Goal: Task Accomplishment & Management: Complete application form

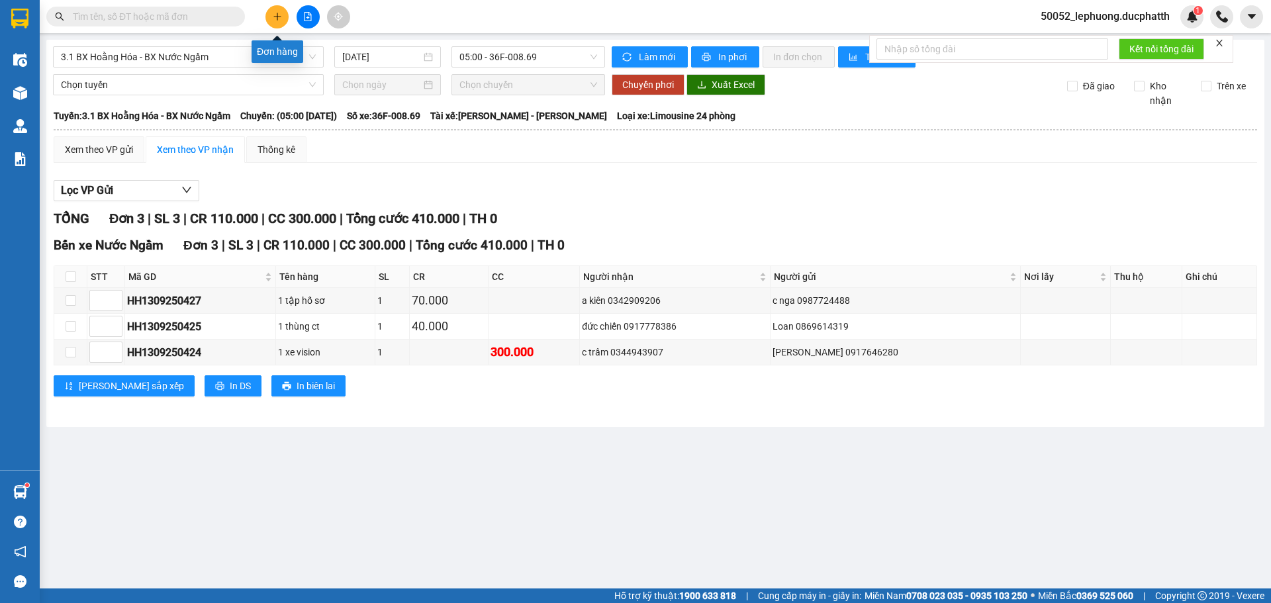
click at [277, 22] on button at bounding box center [276, 16] width 23 height 23
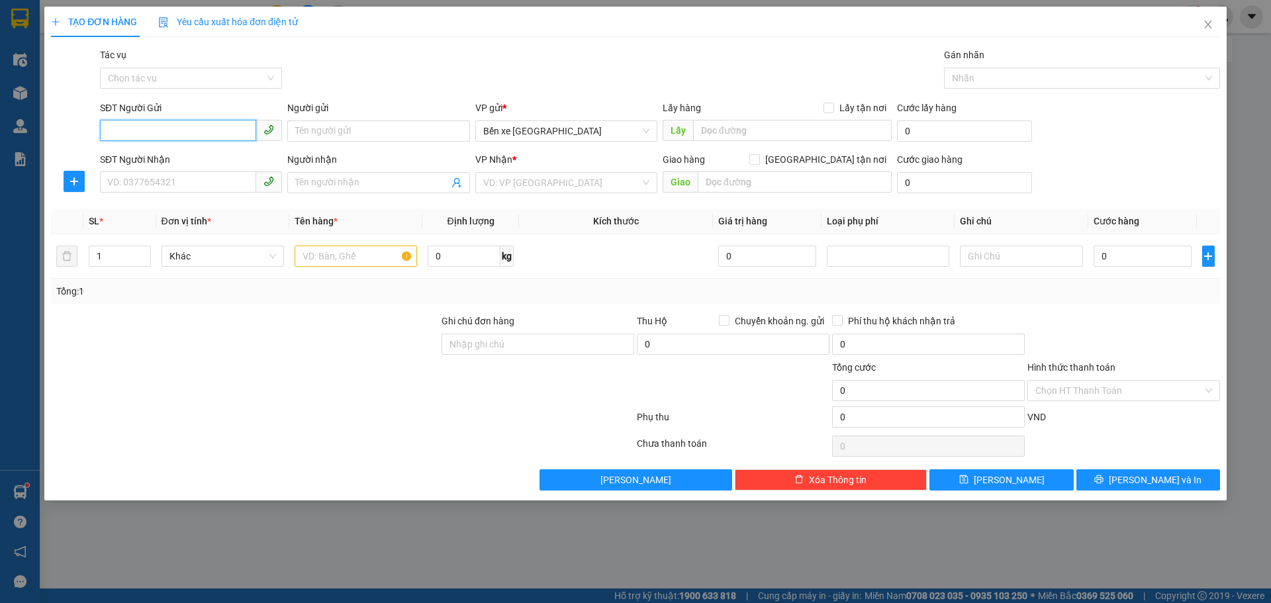
click at [205, 122] on input "SĐT Người Gửi" at bounding box center [178, 130] width 156 height 21
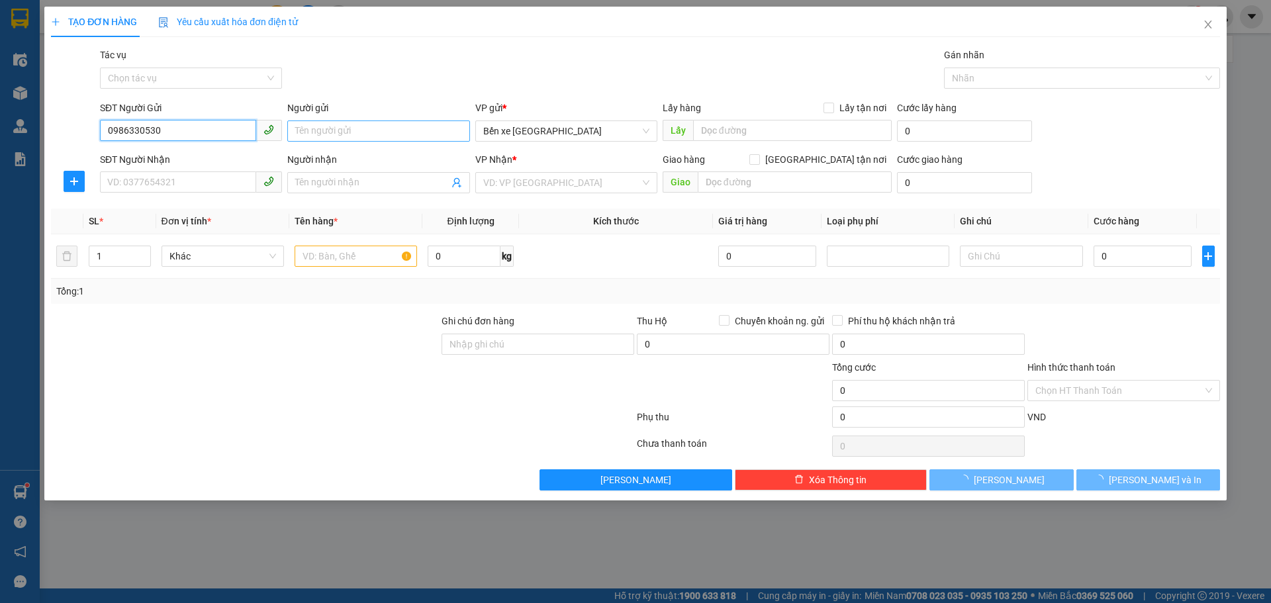
type input "0986330530"
click at [334, 134] on input "Người gửi" at bounding box center [378, 130] width 182 height 21
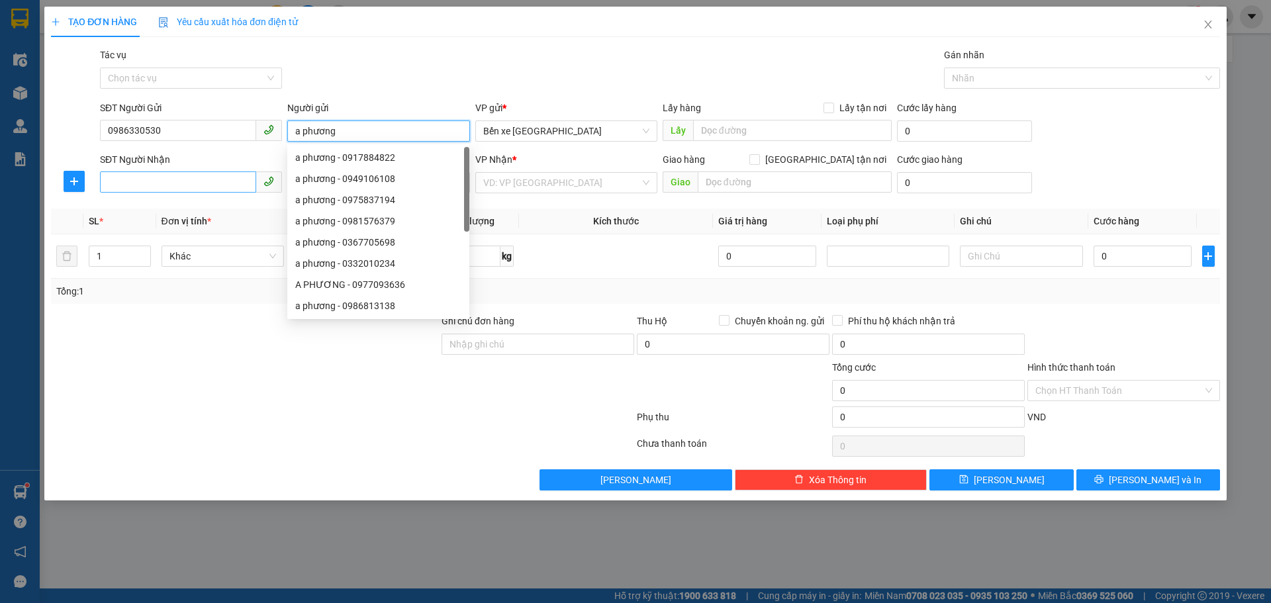
type input "a phương"
click at [175, 187] on input "SĐT Người Nhận" at bounding box center [178, 181] width 156 height 21
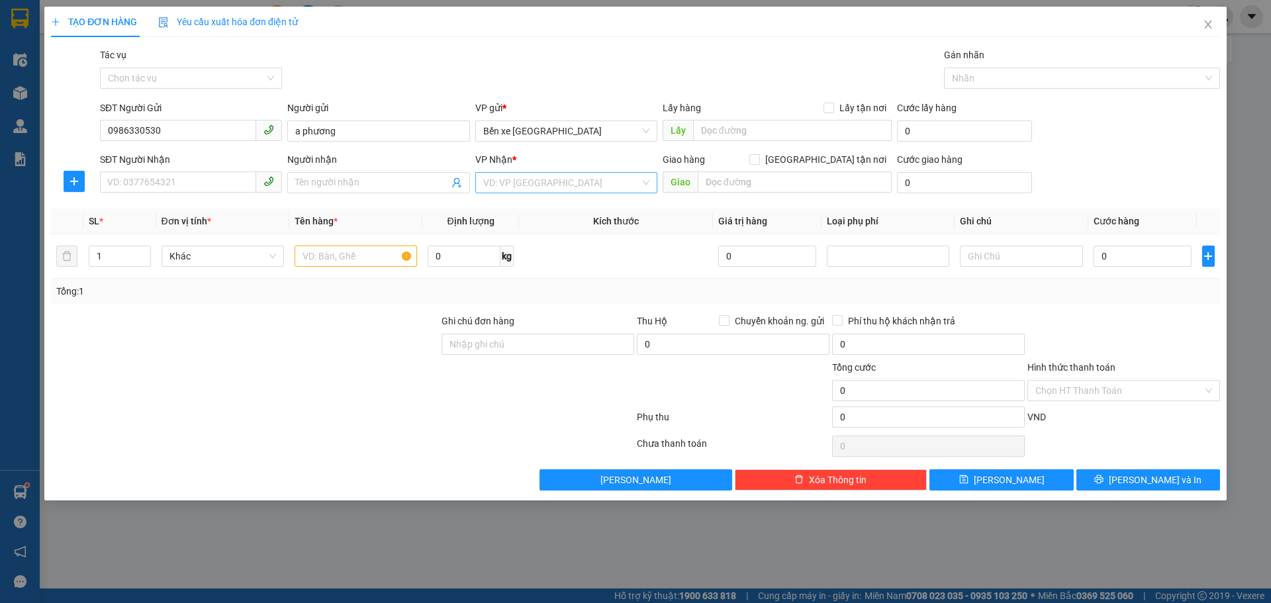
click at [608, 181] on input "search" at bounding box center [561, 183] width 157 height 20
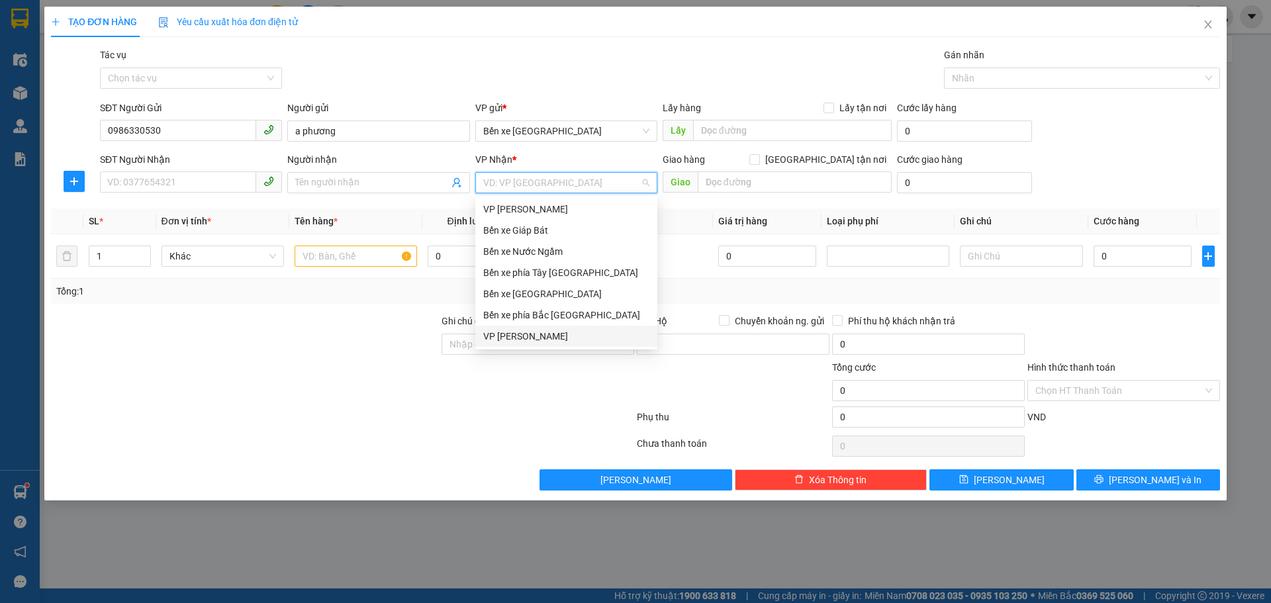
click at [523, 334] on div "VP [PERSON_NAME]" at bounding box center [566, 336] width 166 height 15
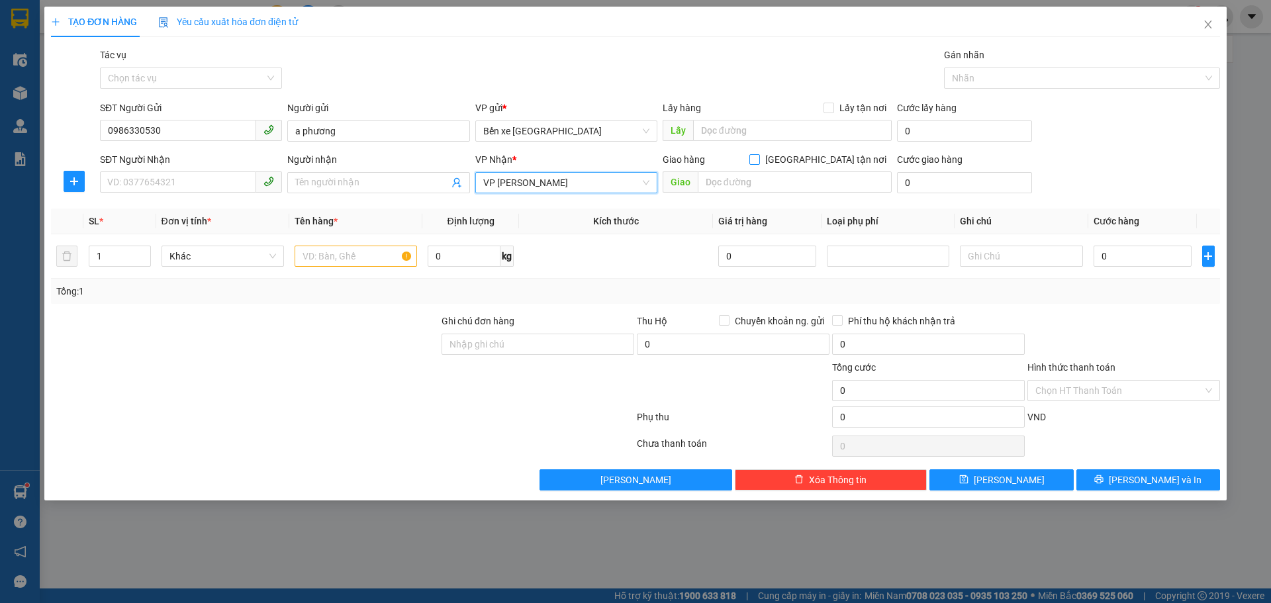
click at [827, 165] on label "[GEOGRAPHIC_DATA] tận nơi" at bounding box center [820, 159] width 142 height 15
click at [759, 164] on input "[GEOGRAPHIC_DATA] tận nơi" at bounding box center [753, 158] width 9 height 9
checkbox input "true"
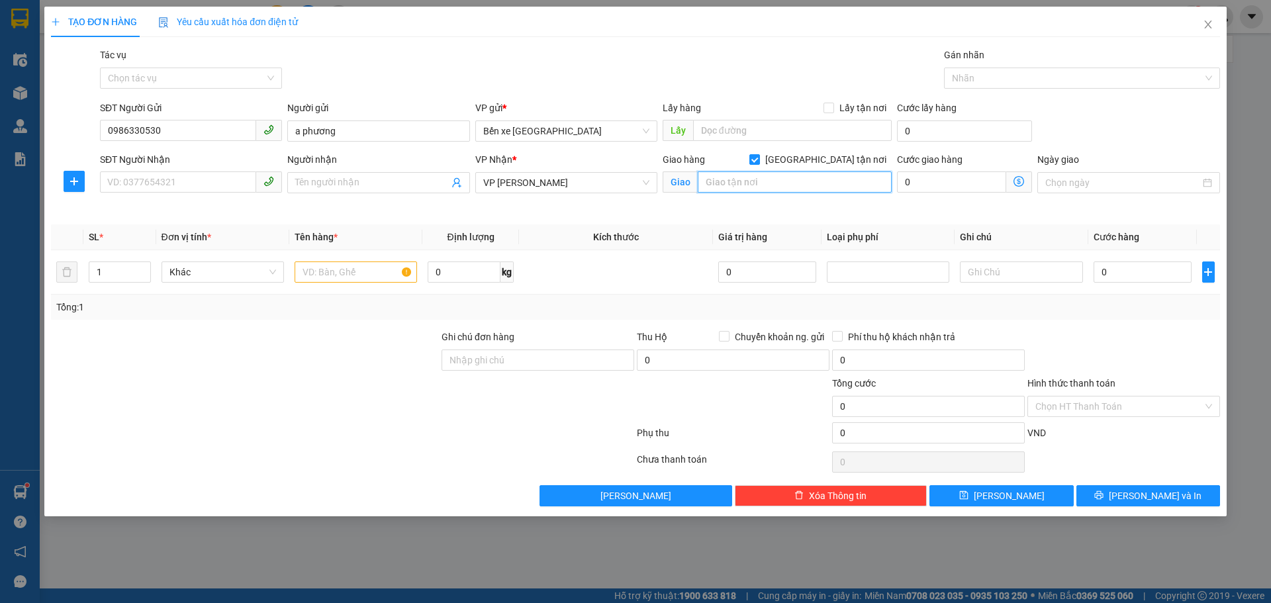
click at [813, 179] on input "text" at bounding box center [795, 181] width 194 height 21
click at [179, 183] on input "SĐT Người Nhận" at bounding box center [178, 181] width 156 height 21
click at [152, 184] on input "SĐT Người Nhận" at bounding box center [178, 181] width 156 height 21
type input "0365866378"
click at [324, 180] on input "Người nhận" at bounding box center [371, 182] width 153 height 15
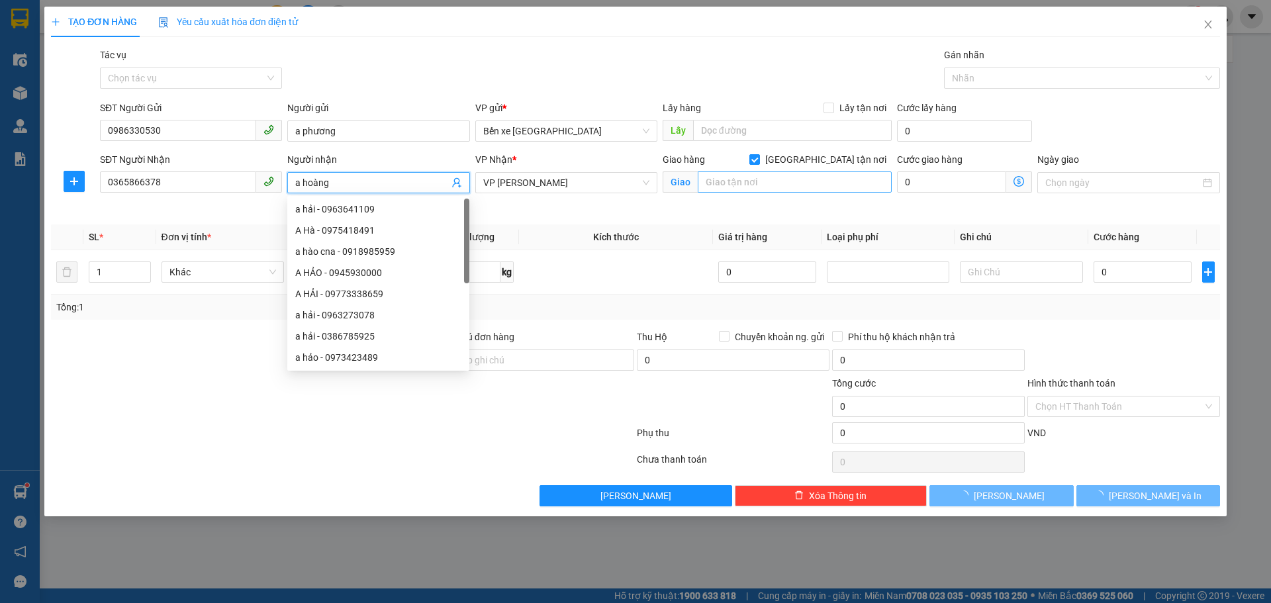
type input "a hoàng"
click at [729, 183] on input "text" at bounding box center [795, 181] width 194 height 21
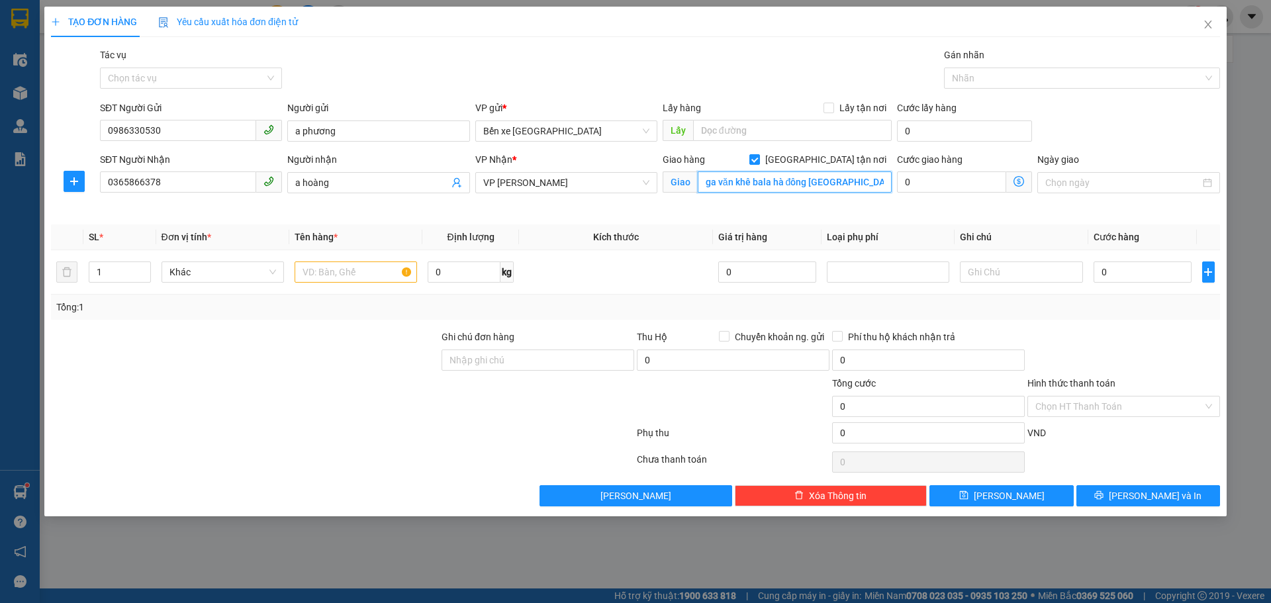
click at [702, 175] on input "ga văn khê bala hà đông [GEOGRAPHIC_DATA]" at bounding box center [795, 181] width 194 height 21
type input "số nhà 864 quang trung ga văn khê bala hà đông [GEOGRAPHIC_DATA]"
click at [1018, 178] on icon "dollar-circle" at bounding box center [1019, 181] width 11 height 11
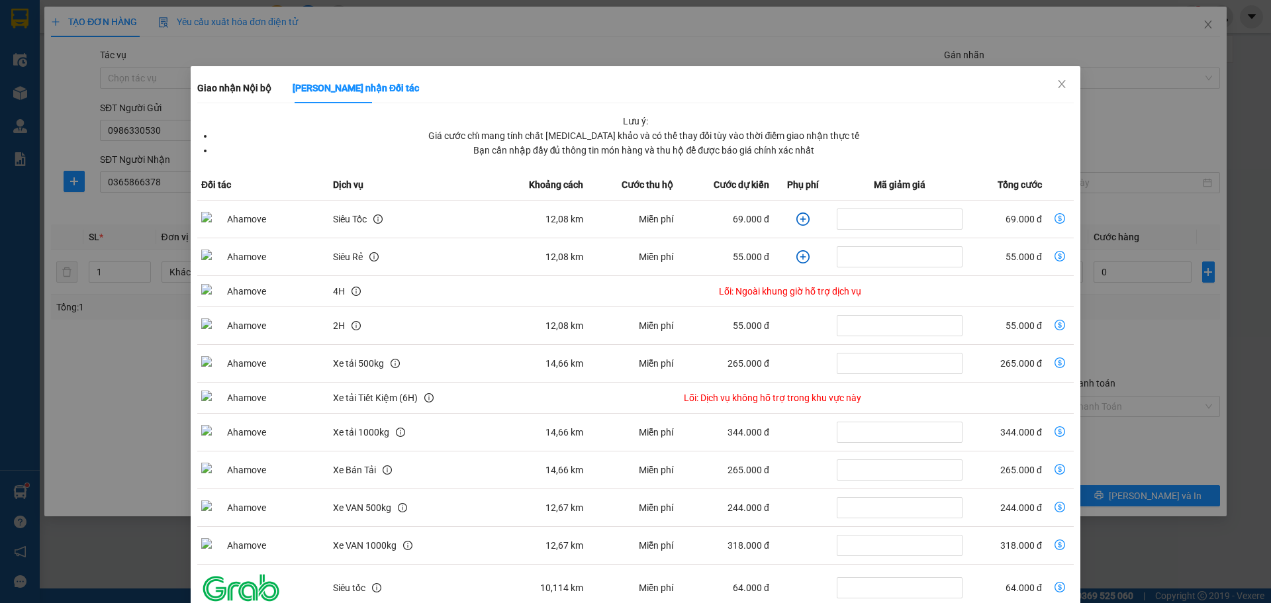
click at [796, 222] on icon "plus-circle" at bounding box center [802, 219] width 13 height 13
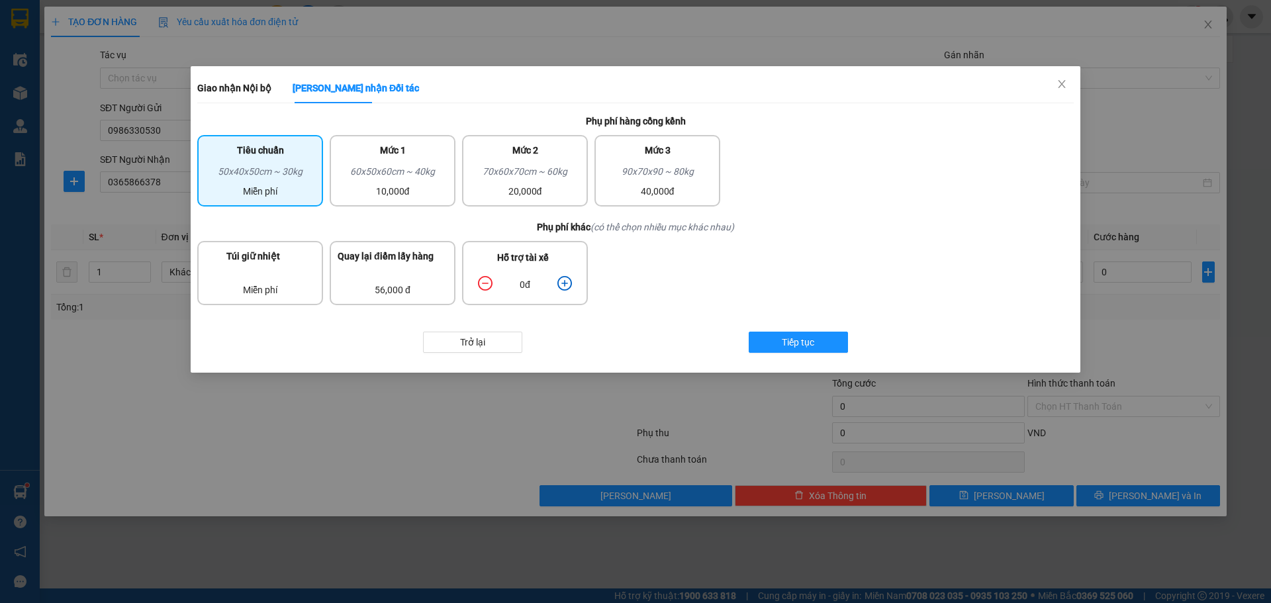
click at [565, 283] on icon "plus-circle" at bounding box center [564, 283] width 6 height 6
click at [564, 283] on icon "plus-circle" at bounding box center [564, 283] width 15 height 15
click at [567, 283] on icon "plus-circle" at bounding box center [564, 283] width 6 height 6
click at [807, 344] on span "Tiếp tục" at bounding box center [798, 342] width 32 height 15
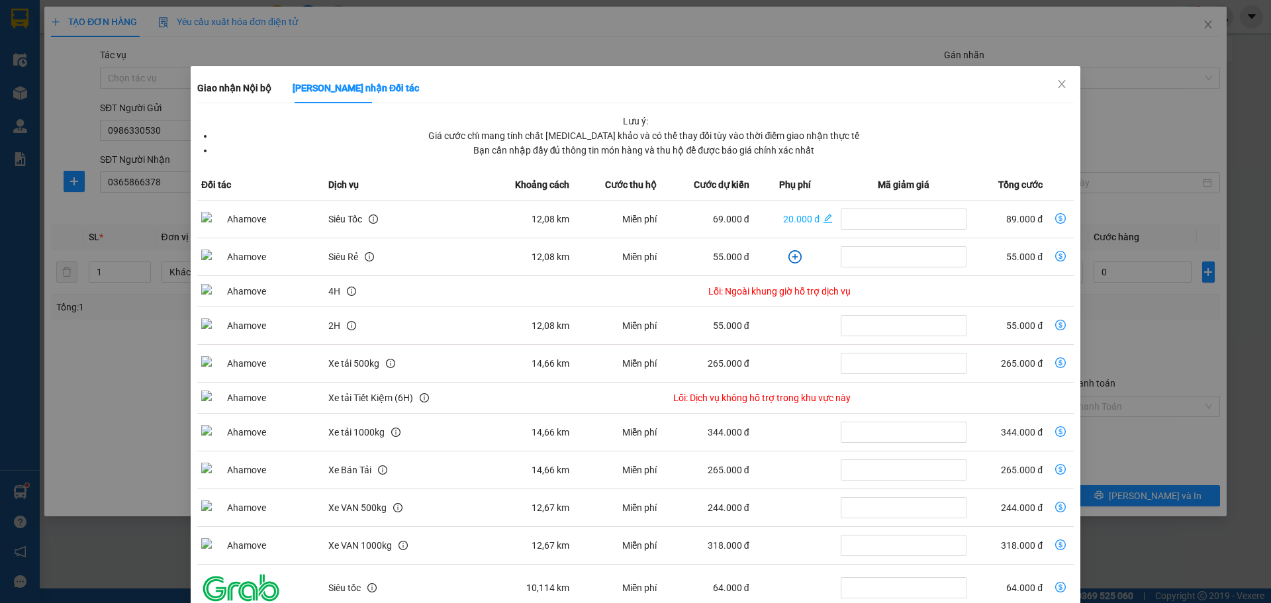
click at [1055, 218] on icon "dollar-circle" at bounding box center [1060, 218] width 11 height 11
type input "89.000"
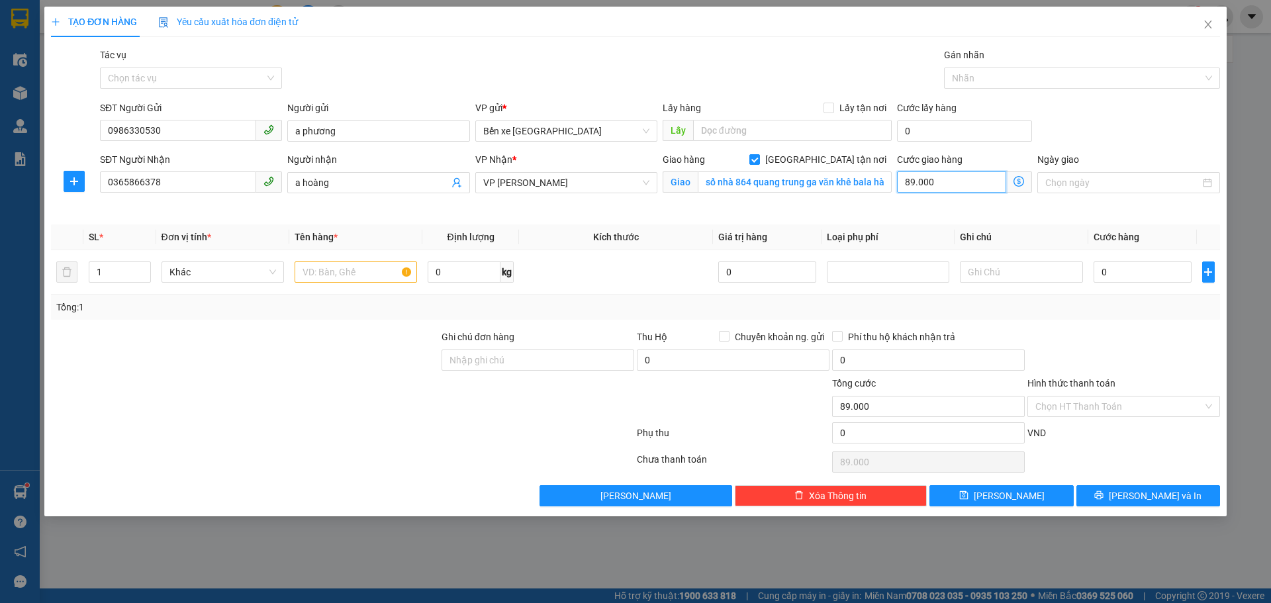
click at [967, 188] on input "89.000" at bounding box center [951, 181] width 109 height 21
type input "9"
type input "90"
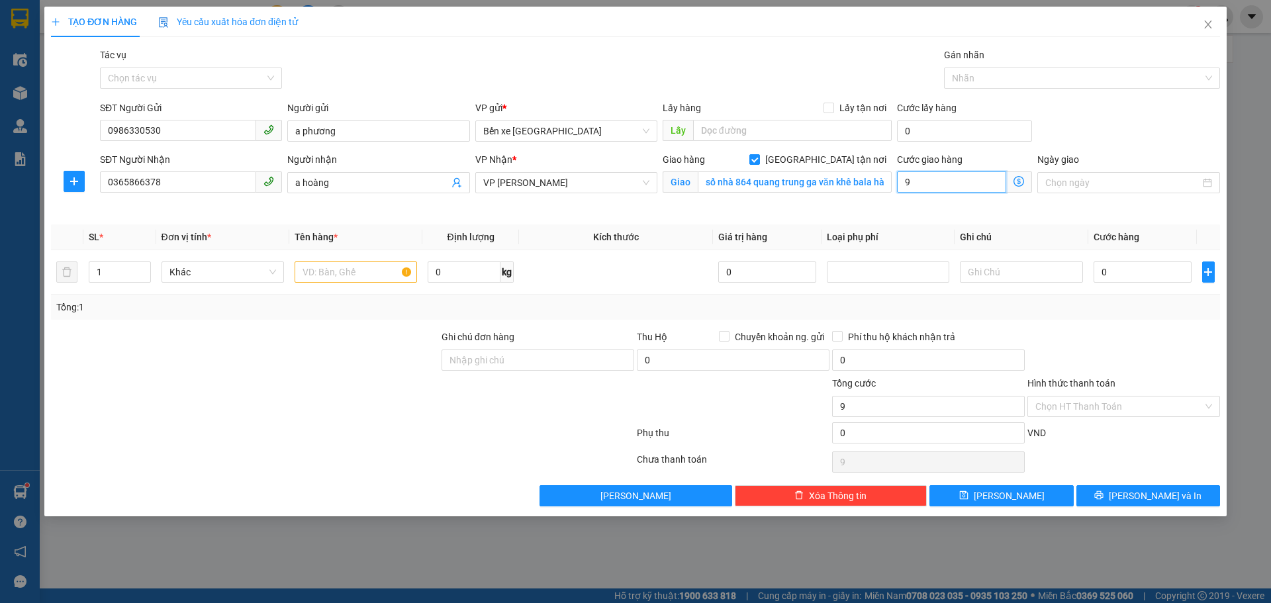
type input "90"
type input "90.000"
type input "3"
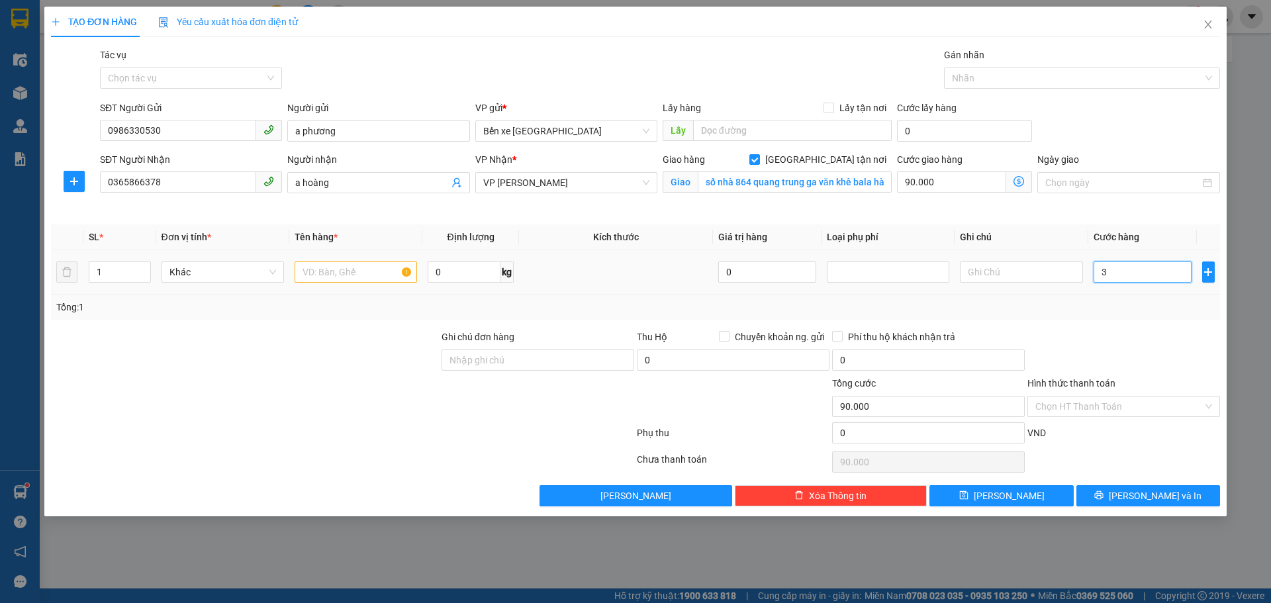
type input "90.003"
type input "30"
type input "90.030"
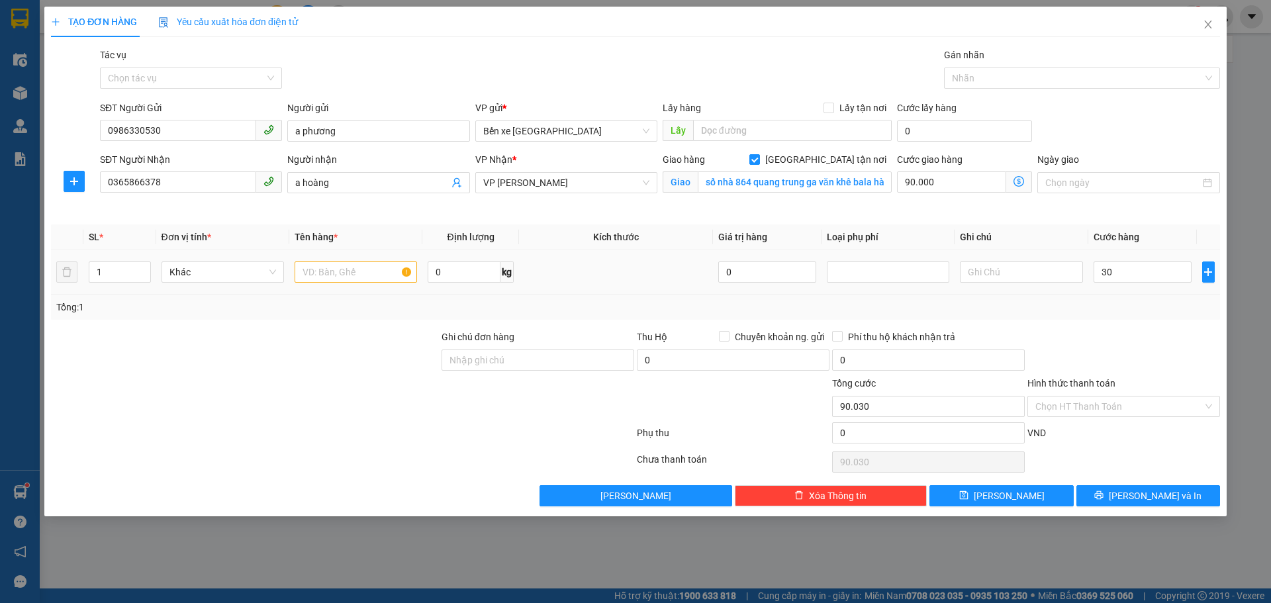
type input "30.000"
type input "120.000"
click at [1012, 293] on td at bounding box center [1021, 272] width 133 height 44
click at [377, 272] on input "text" at bounding box center [356, 272] width 122 height 21
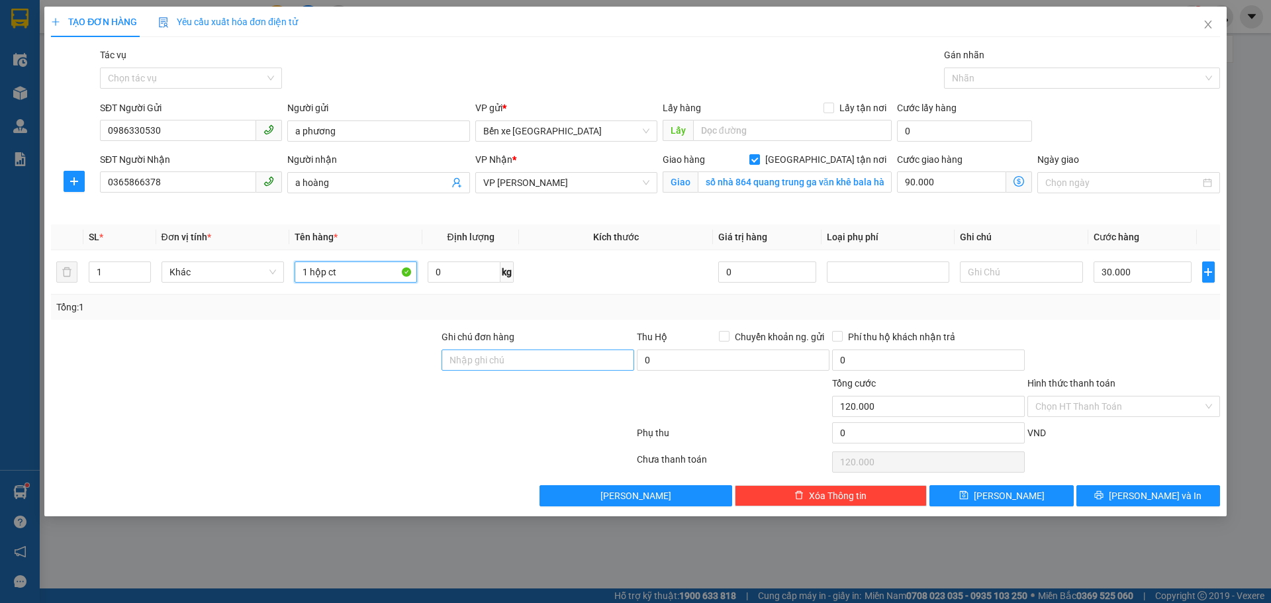
type input "1 hộp ct"
click at [563, 367] on input "Ghi chú đơn hàng" at bounding box center [538, 360] width 193 height 21
type input "NNTT"
click at [982, 497] on button "[PERSON_NAME]" at bounding box center [1002, 495] width 144 height 21
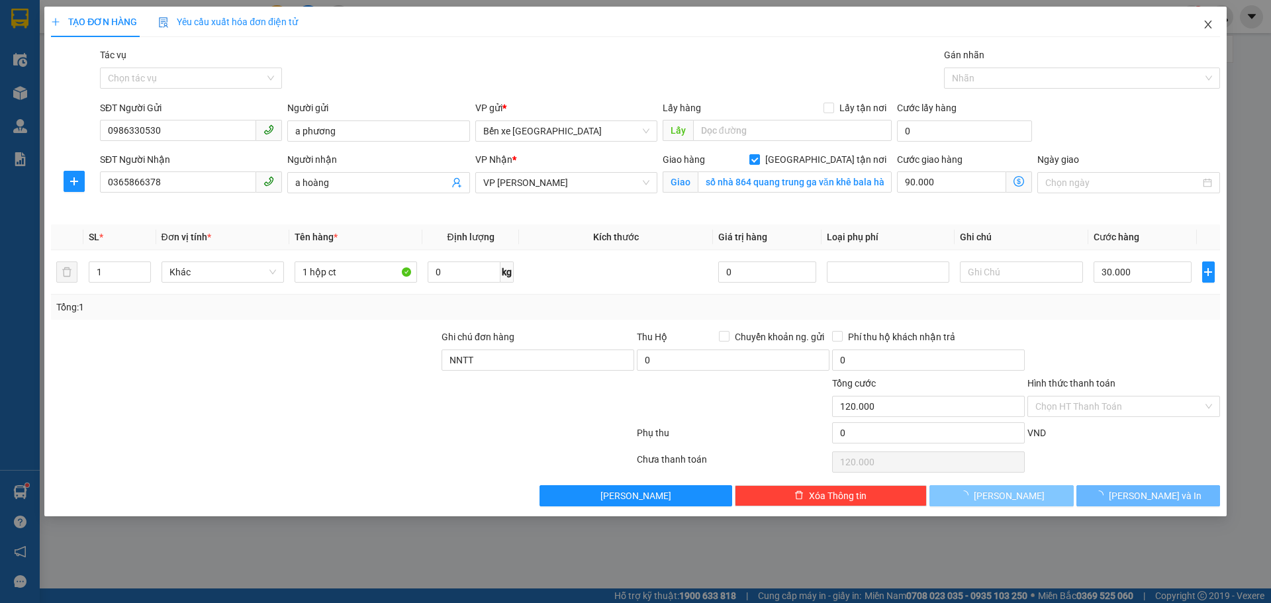
checkbox input "false"
type input "0"
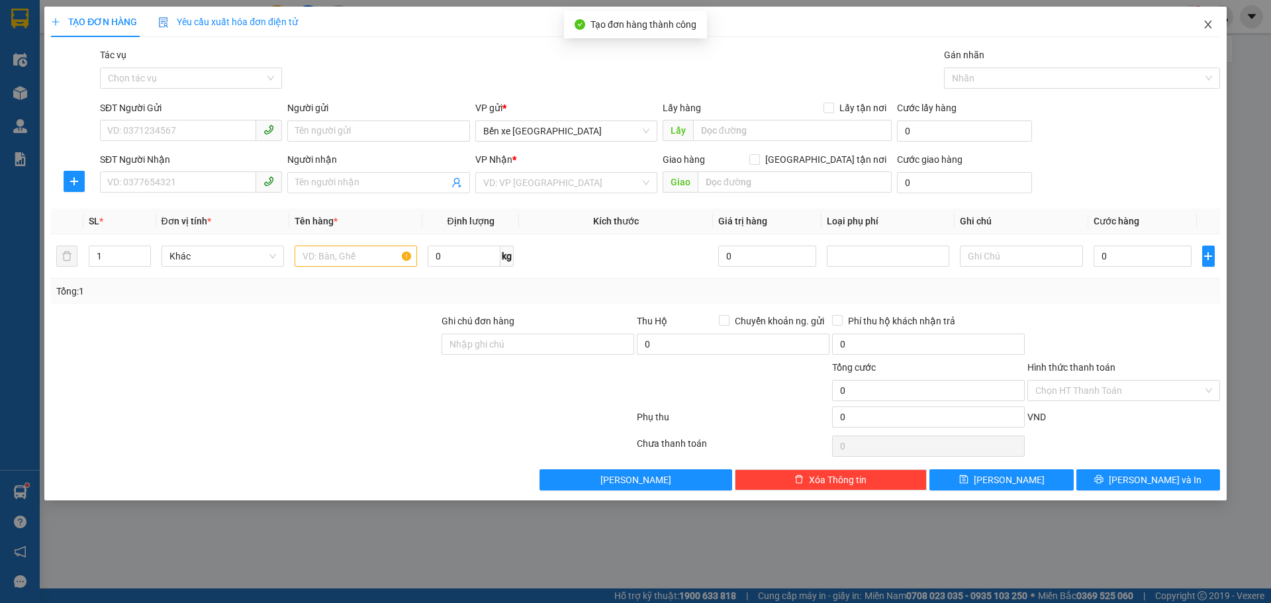
click at [1209, 30] on span "Close" at bounding box center [1208, 25] width 37 height 37
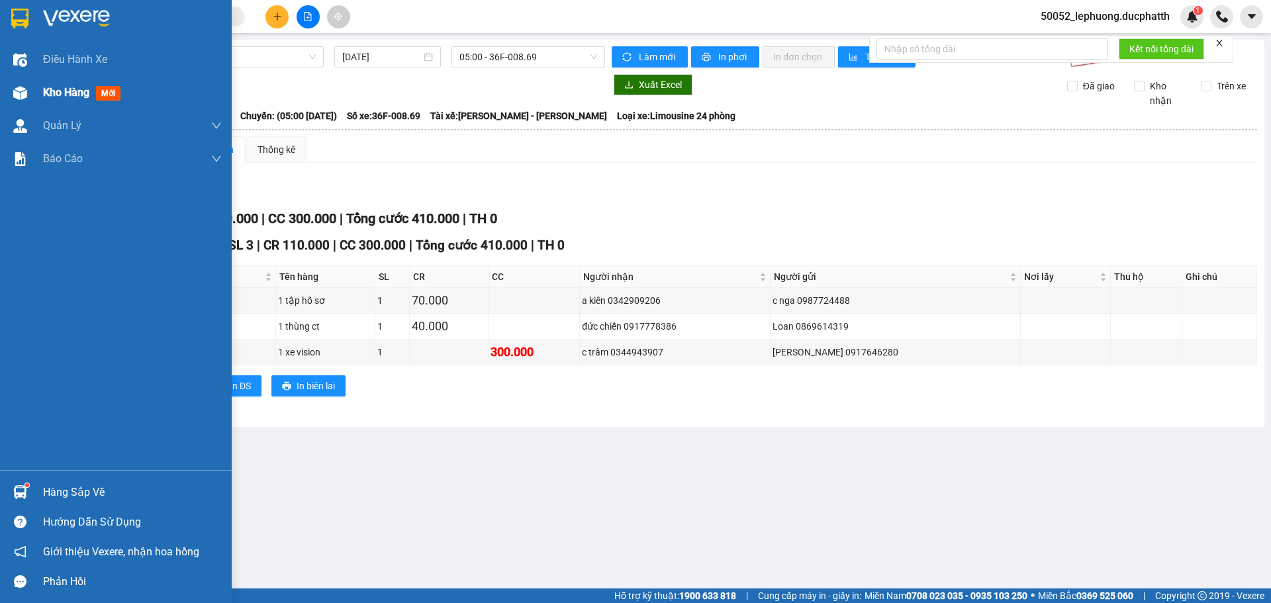
click at [7, 98] on div "Kho hàng mới" at bounding box center [116, 92] width 232 height 33
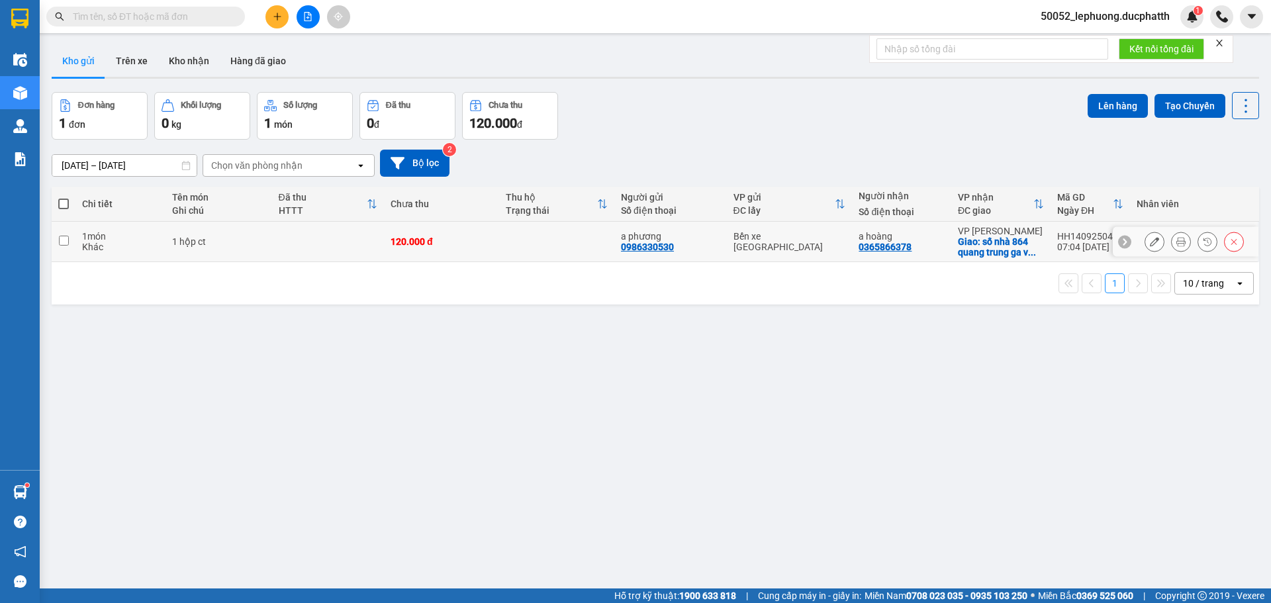
click at [287, 231] on td at bounding box center [328, 242] width 112 height 40
checkbox input "true"
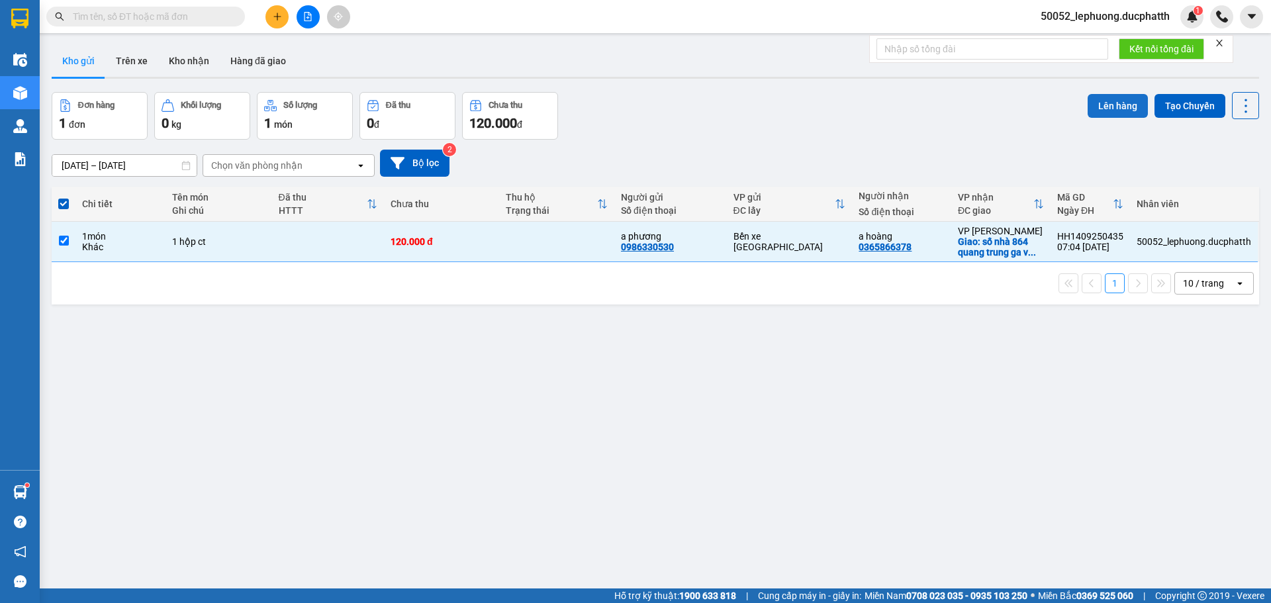
click at [1096, 106] on button "Lên hàng" at bounding box center [1118, 106] width 60 height 24
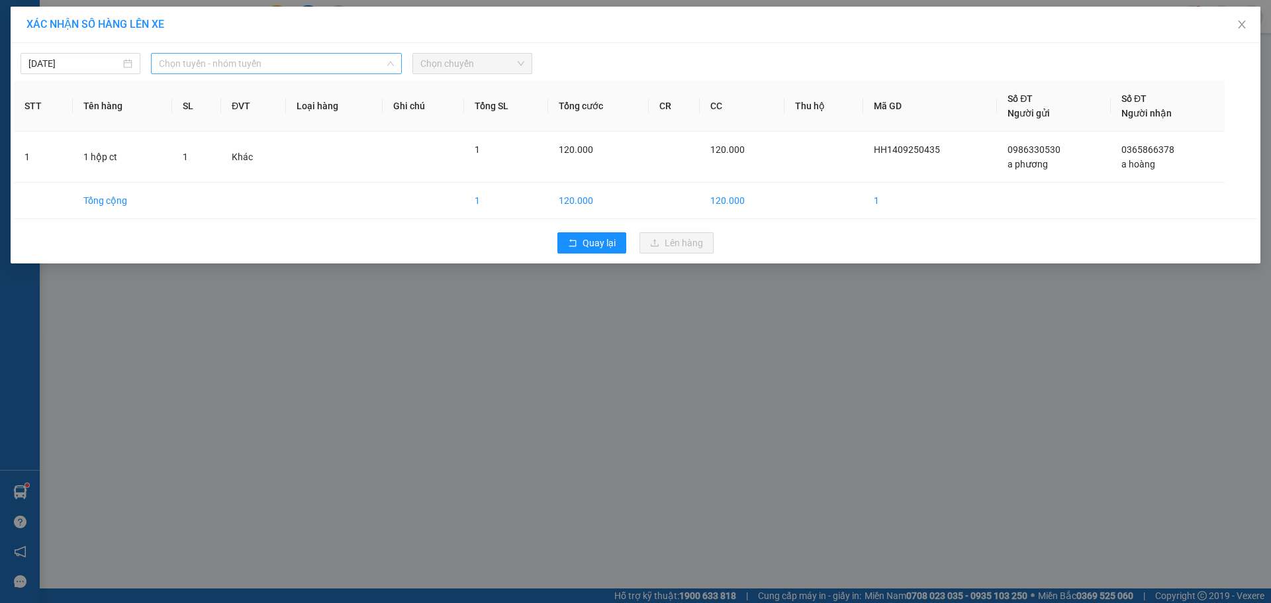
click at [238, 66] on span "Chọn tuyến - nhóm tuyến" at bounding box center [276, 64] width 235 height 20
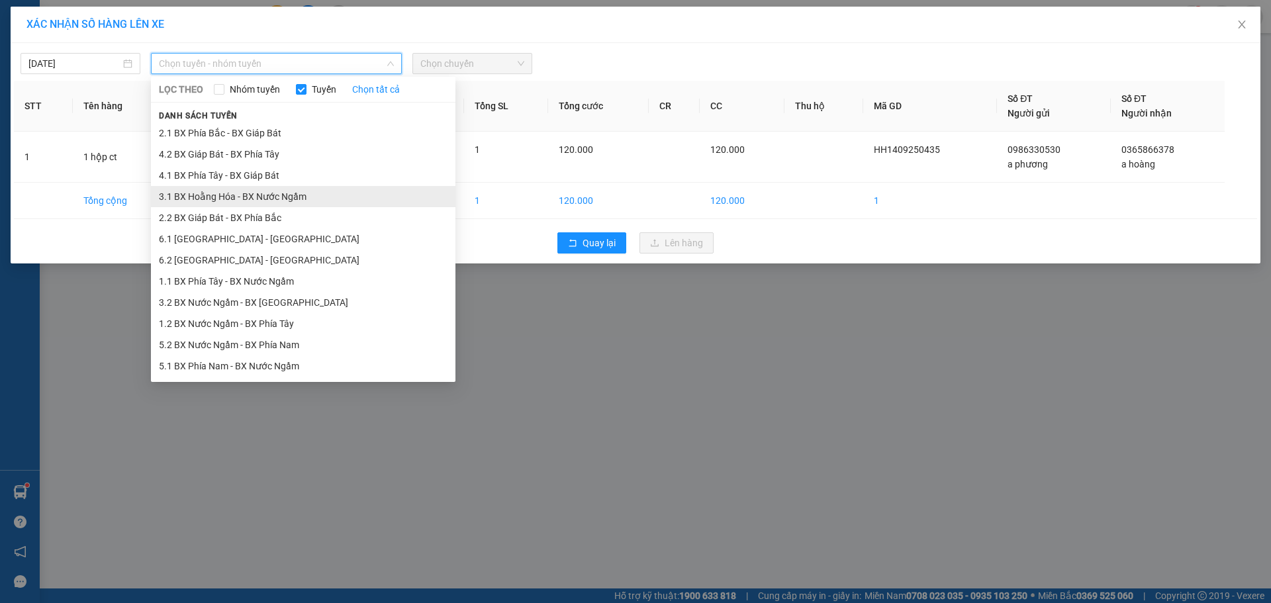
click at [241, 203] on li "3.1 BX Hoằng Hóa - BX Nước Ngầm" at bounding box center [303, 196] width 305 height 21
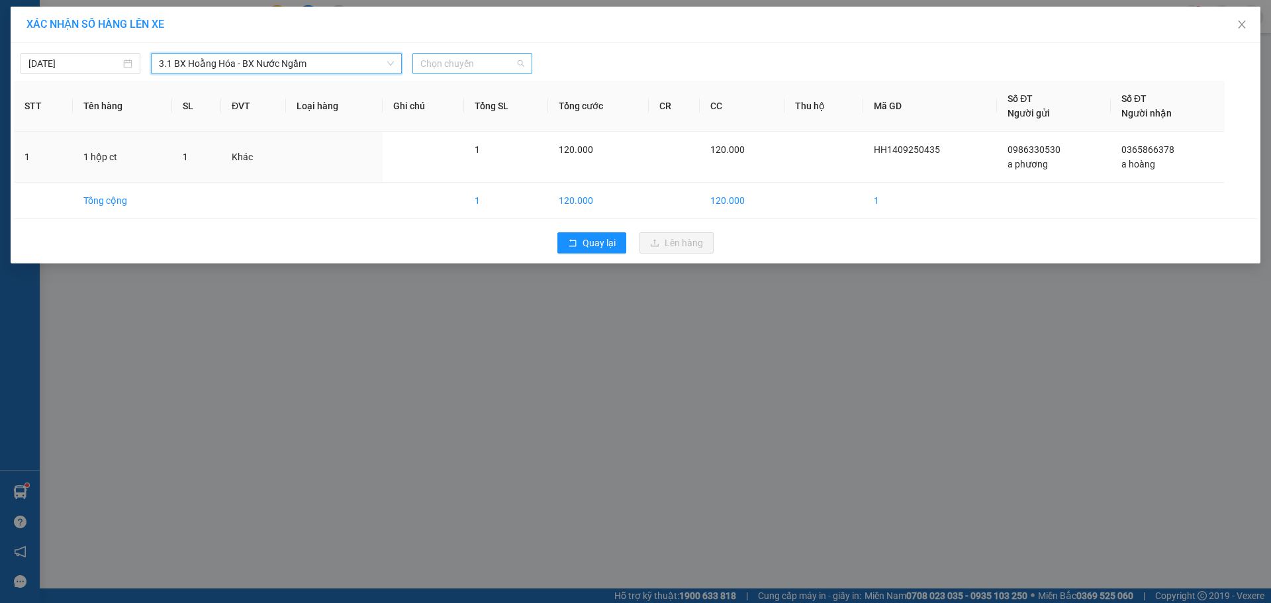
click at [450, 66] on span "Chọn chuyến" at bounding box center [472, 64] width 104 height 20
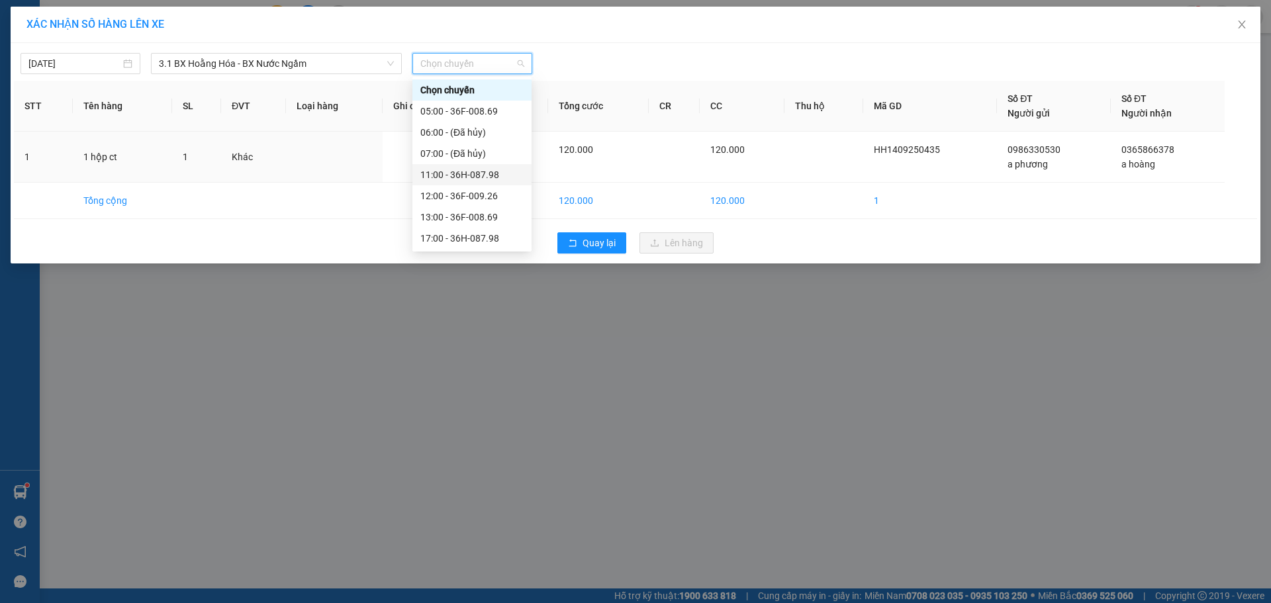
click at [466, 171] on div "11:00 - 36H-087.98" at bounding box center [471, 175] width 103 height 15
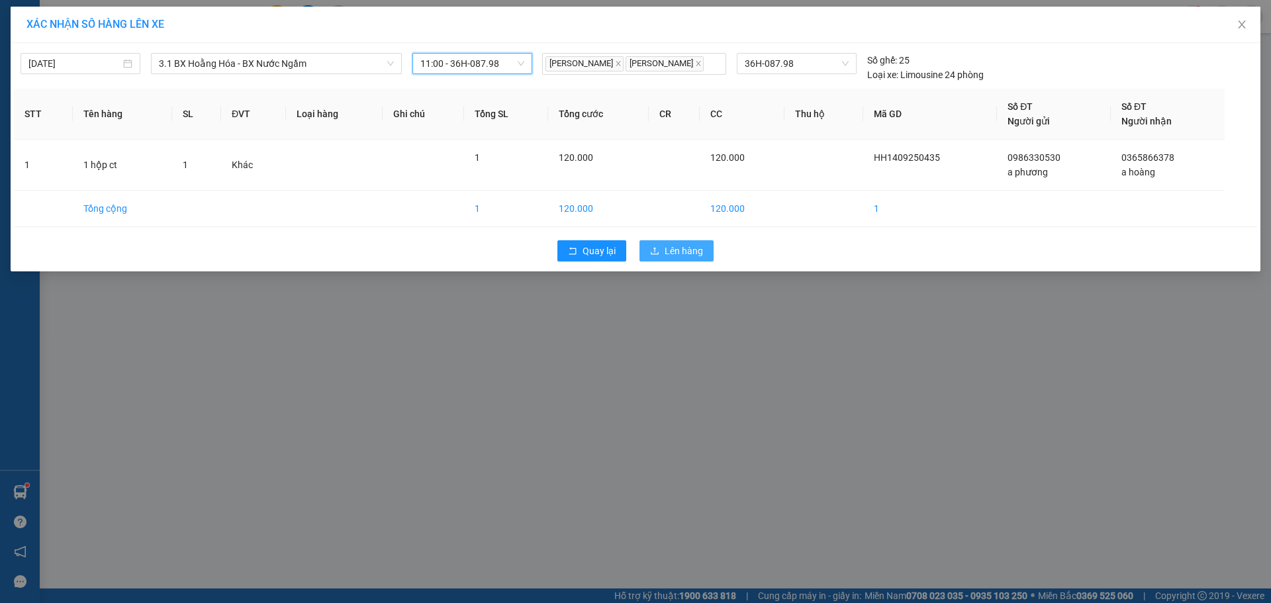
click at [689, 252] on span "Lên hàng" at bounding box center [684, 251] width 38 height 15
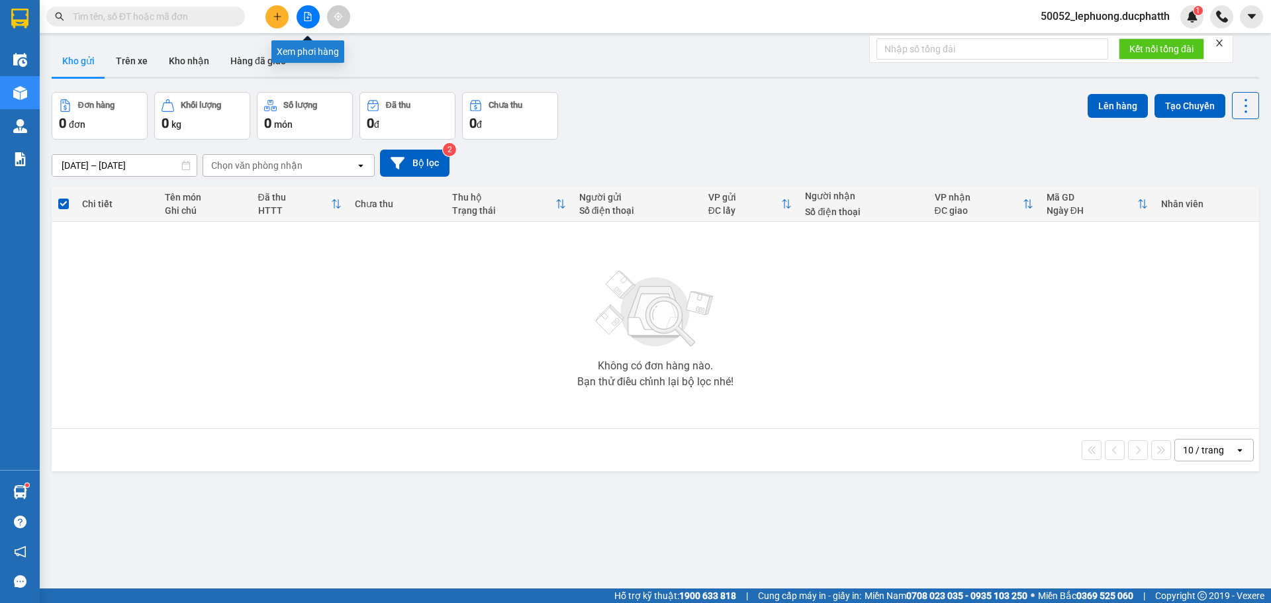
click at [304, 16] on icon "file-add" at bounding box center [307, 16] width 9 height 9
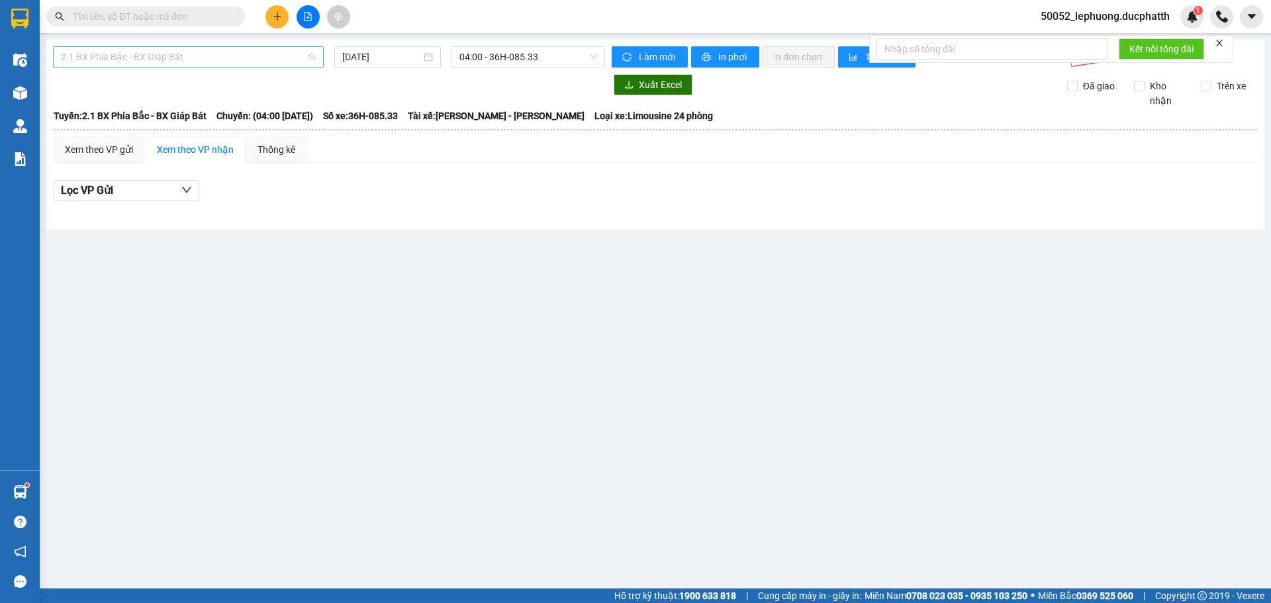
drag, startPoint x: 205, startPoint y: 58, endPoint x: 207, endPoint y: 93, distance: 34.5
click at [206, 60] on span "2.1 BX Phía Bắc - BX Giáp Bát" at bounding box center [188, 57] width 255 height 20
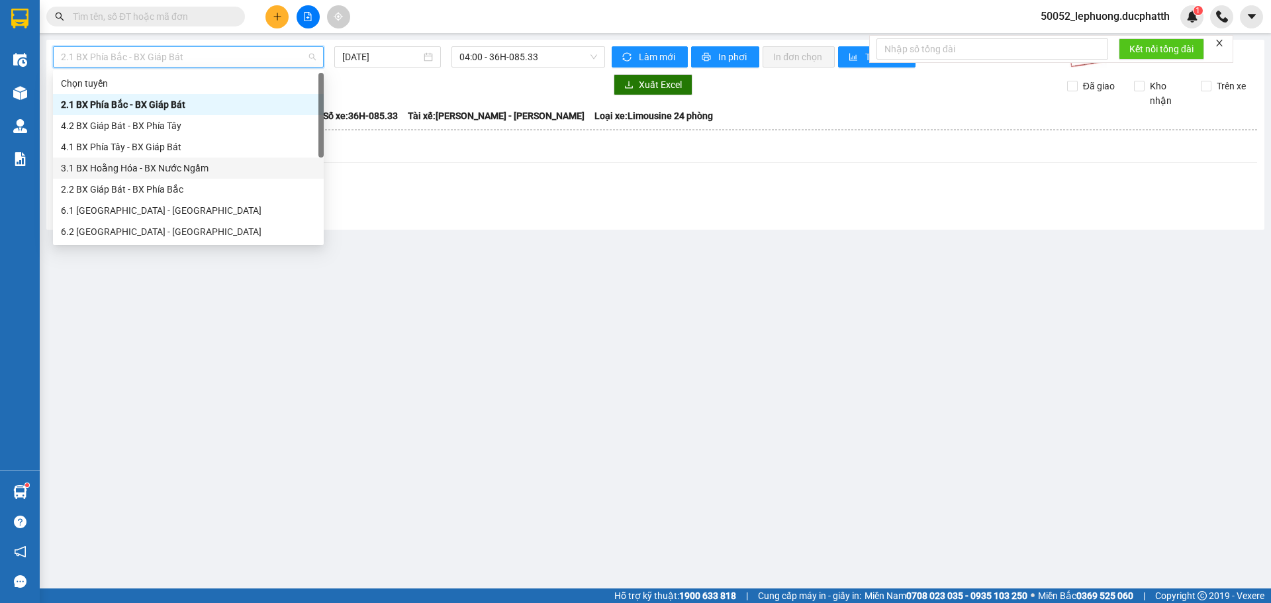
click at [164, 173] on div "3.1 BX Hoằng Hóa - BX Nước Ngầm" at bounding box center [188, 168] width 255 height 15
type input "[DATE]"
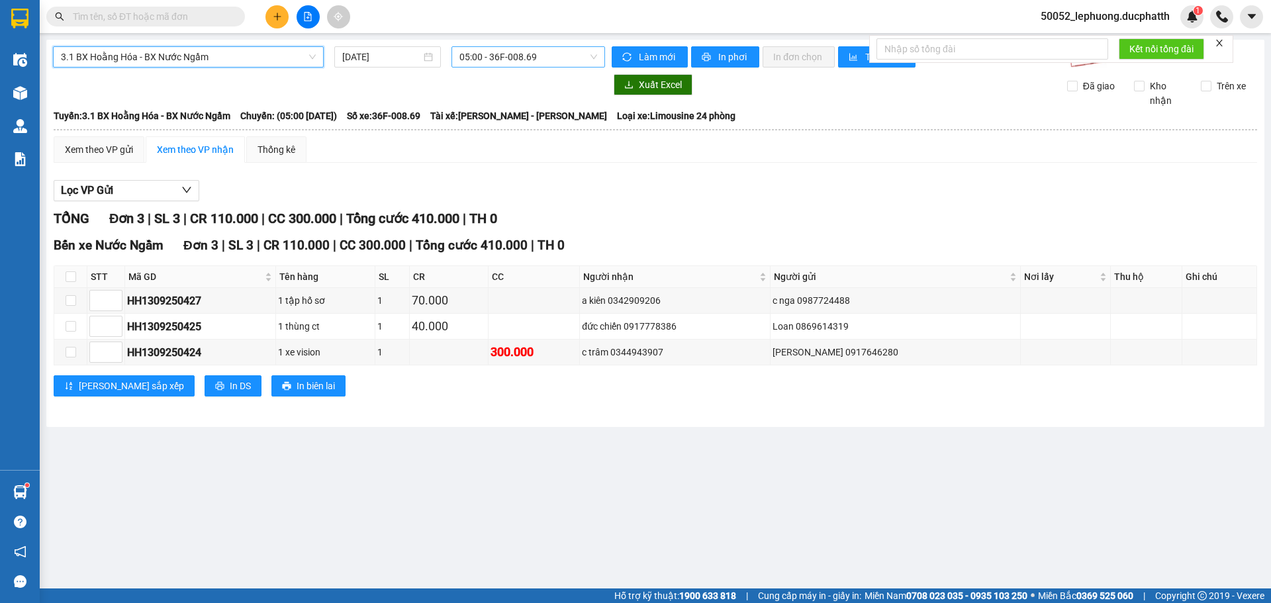
click at [573, 58] on span "05:00 - 36F-008.69" at bounding box center [528, 57] width 138 height 20
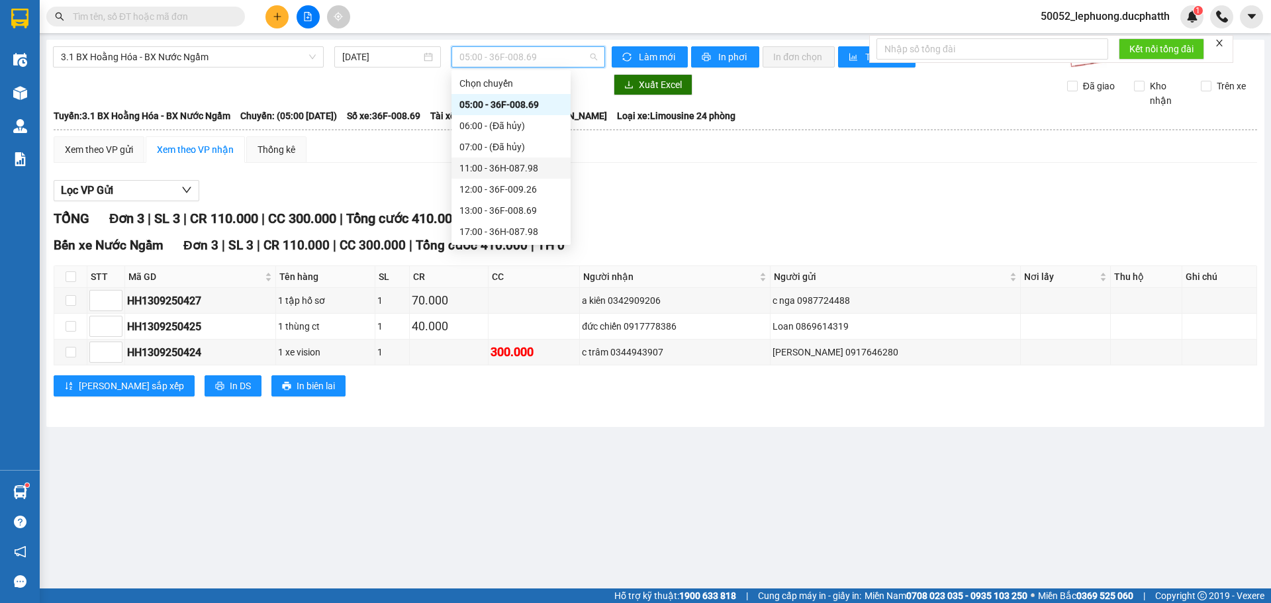
click at [522, 173] on div "11:00 - 36H-087.98" at bounding box center [510, 168] width 103 height 15
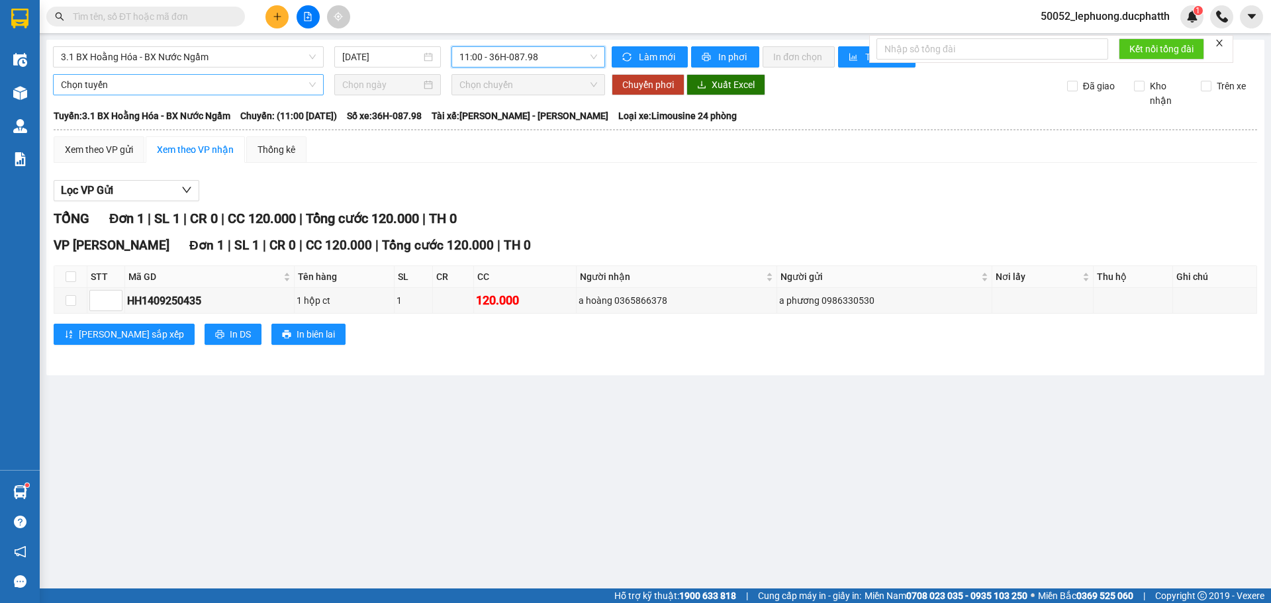
click at [187, 84] on span "Chọn tuyến" at bounding box center [188, 85] width 255 height 20
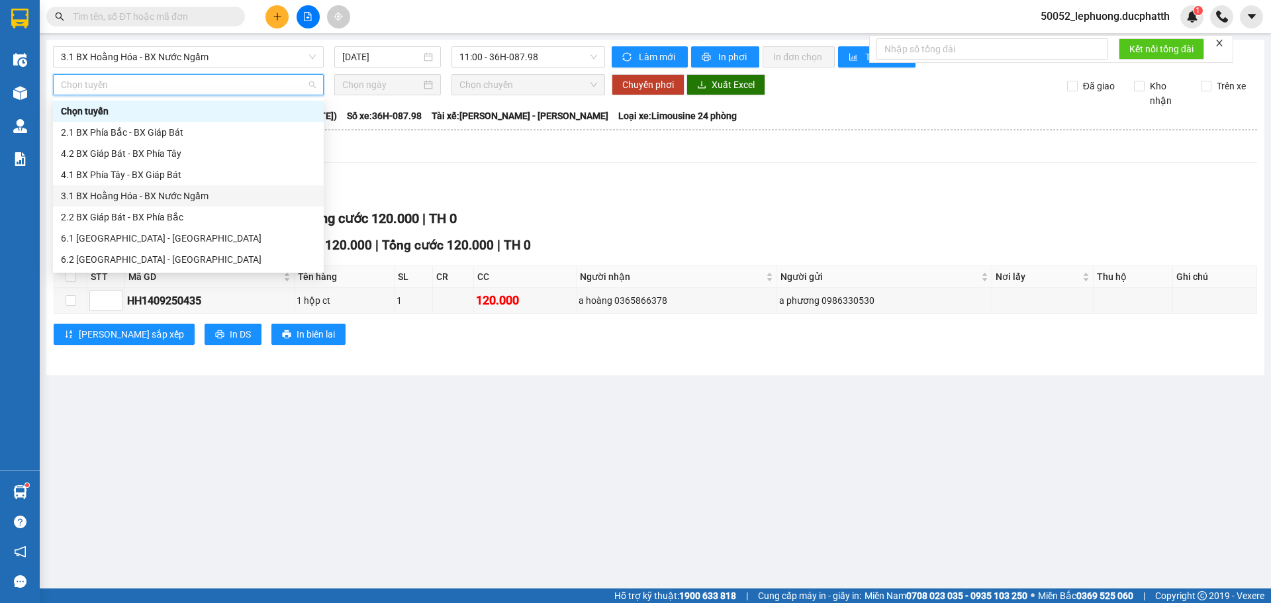
scroll to position [106, 0]
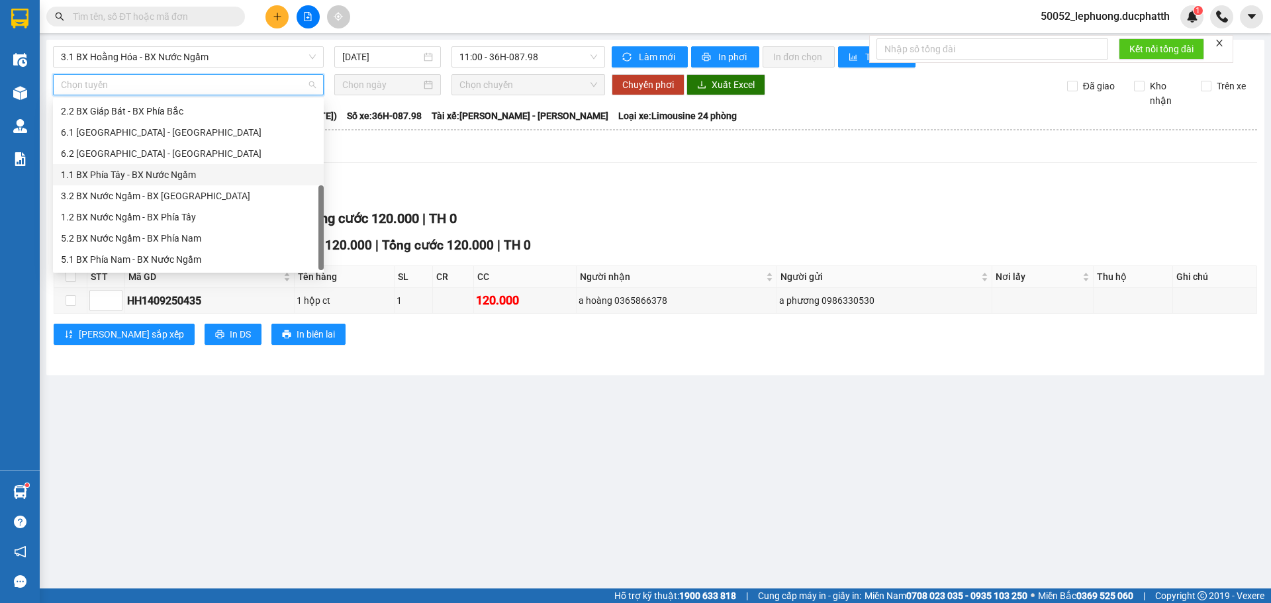
click at [160, 175] on div "1.1 BX Phía Tây - BX Nước Ngầm" at bounding box center [188, 175] width 255 height 15
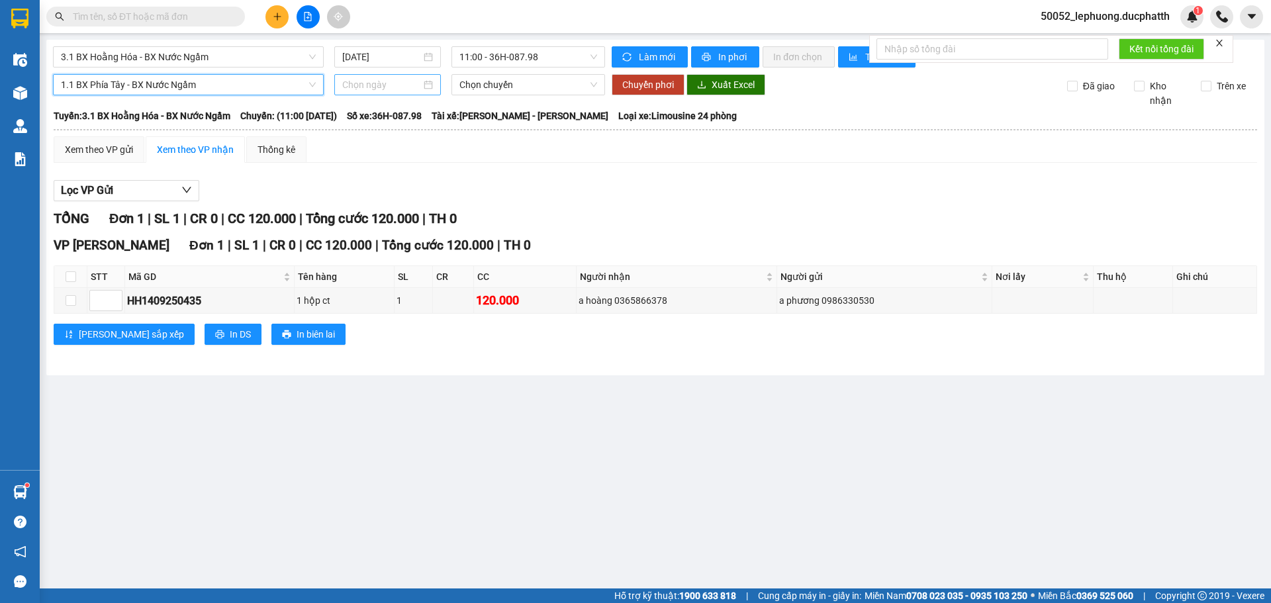
click at [410, 83] on input at bounding box center [381, 84] width 79 height 15
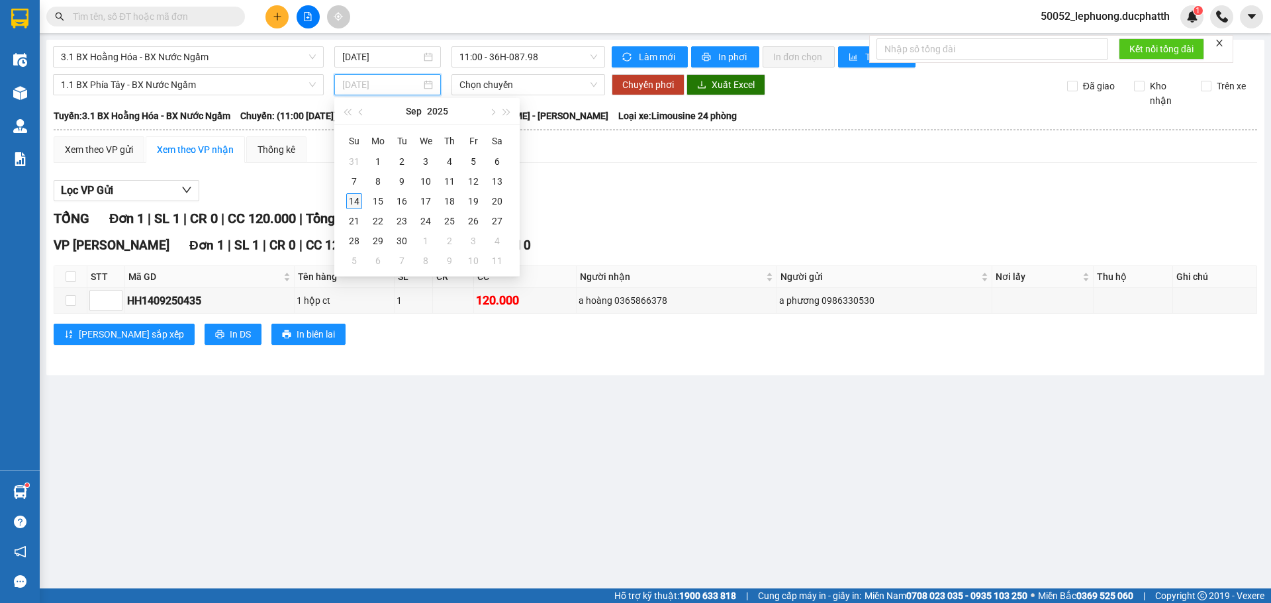
type input "[DATE]"
click at [356, 200] on div "14" at bounding box center [354, 201] width 16 height 16
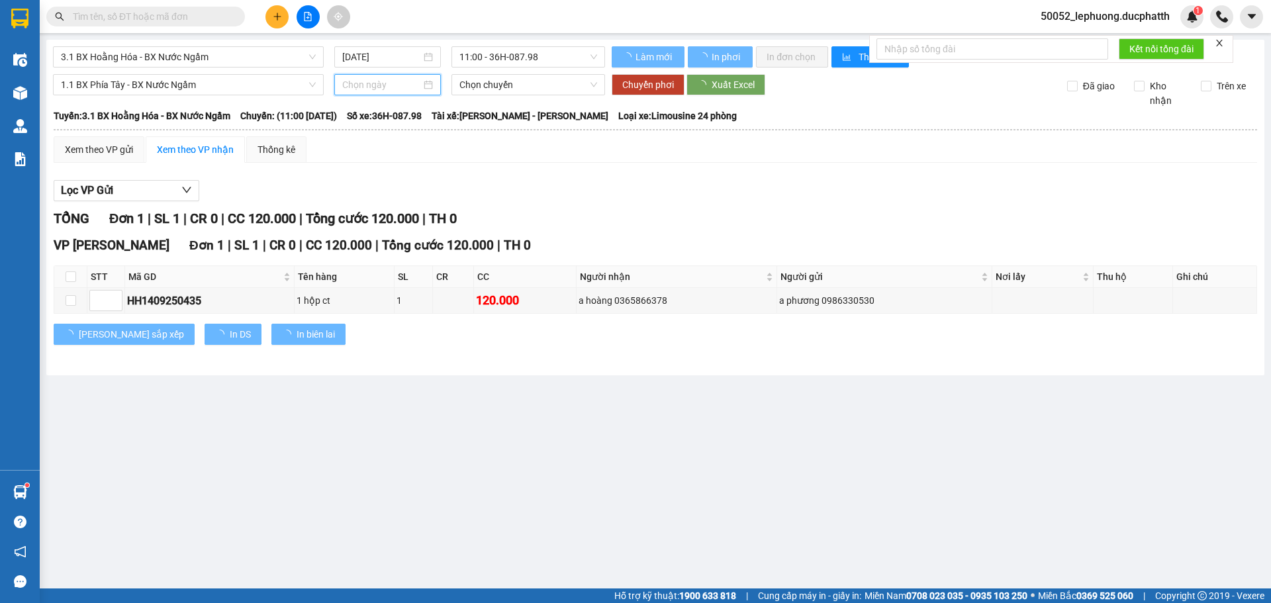
type input "[DATE]"
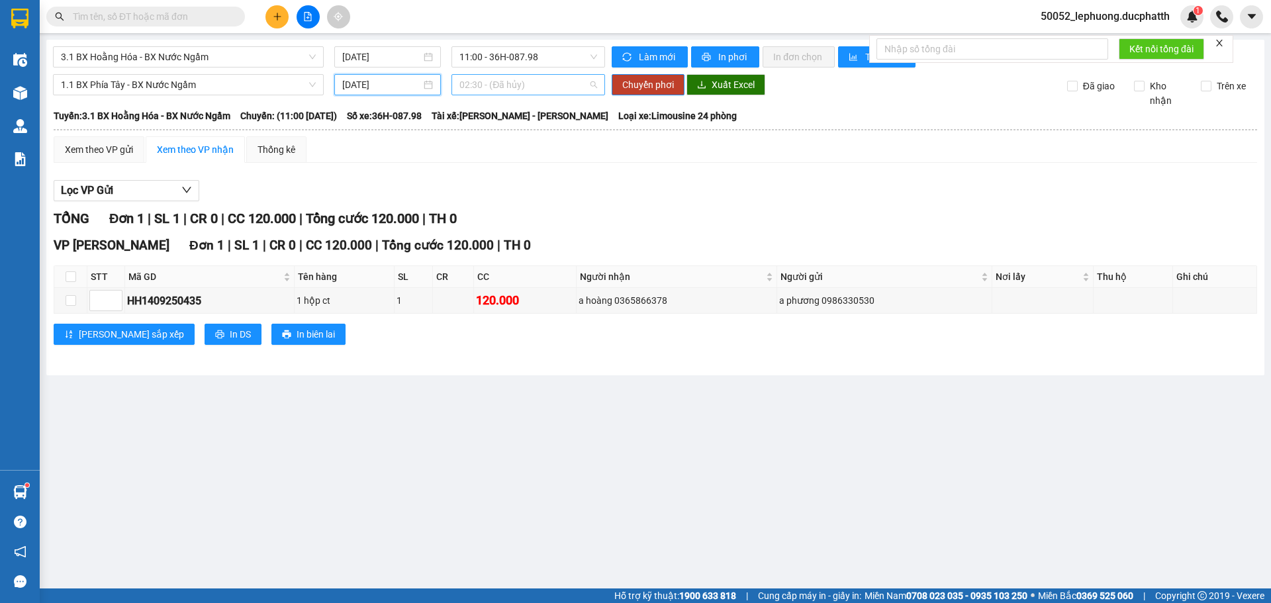
click at [531, 85] on span "02:30 - (Đã hủy)" at bounding box center [528, 85] width 138 height 20
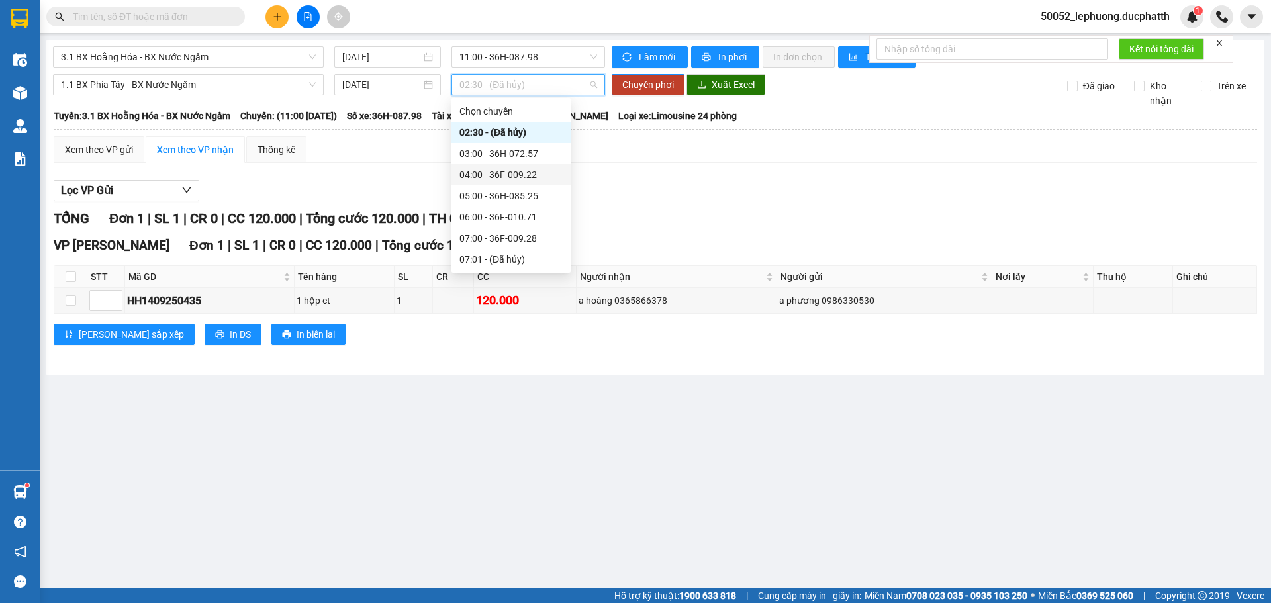
scroll to position [132, 0]
click at [520, 213] on div "09:00 - 36F-010.62" at bounding box center [510, 212] width 103 height 15
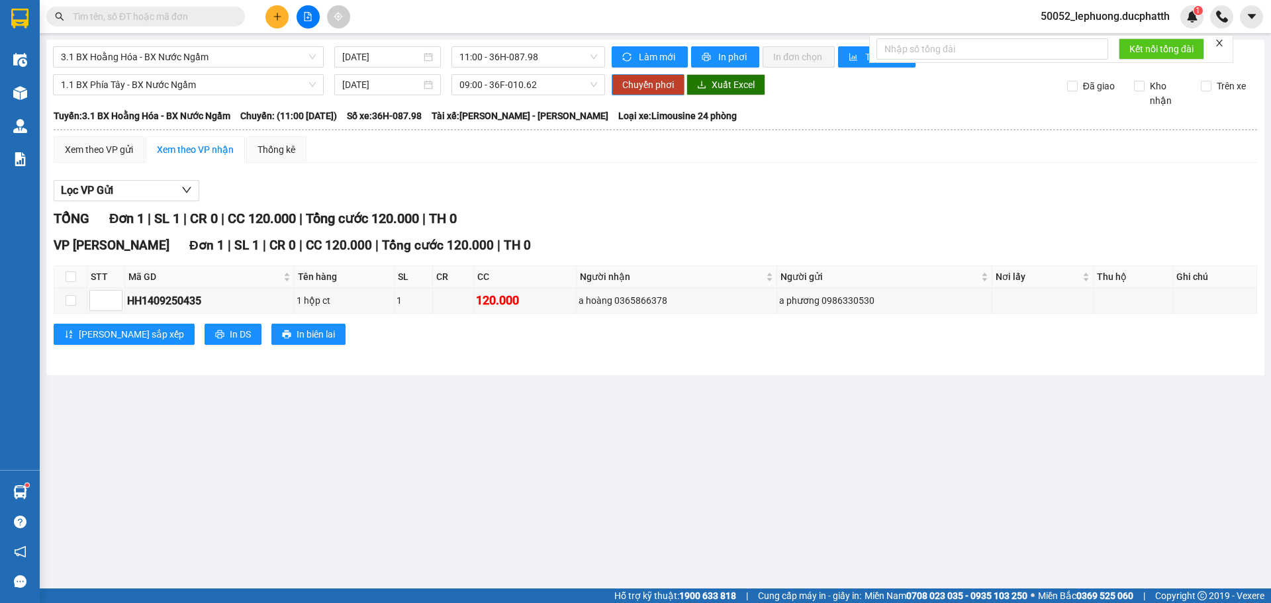
click at [654, 91] on span "Chuyển phơi" at bounding box center [648, 84] width 52 height 15
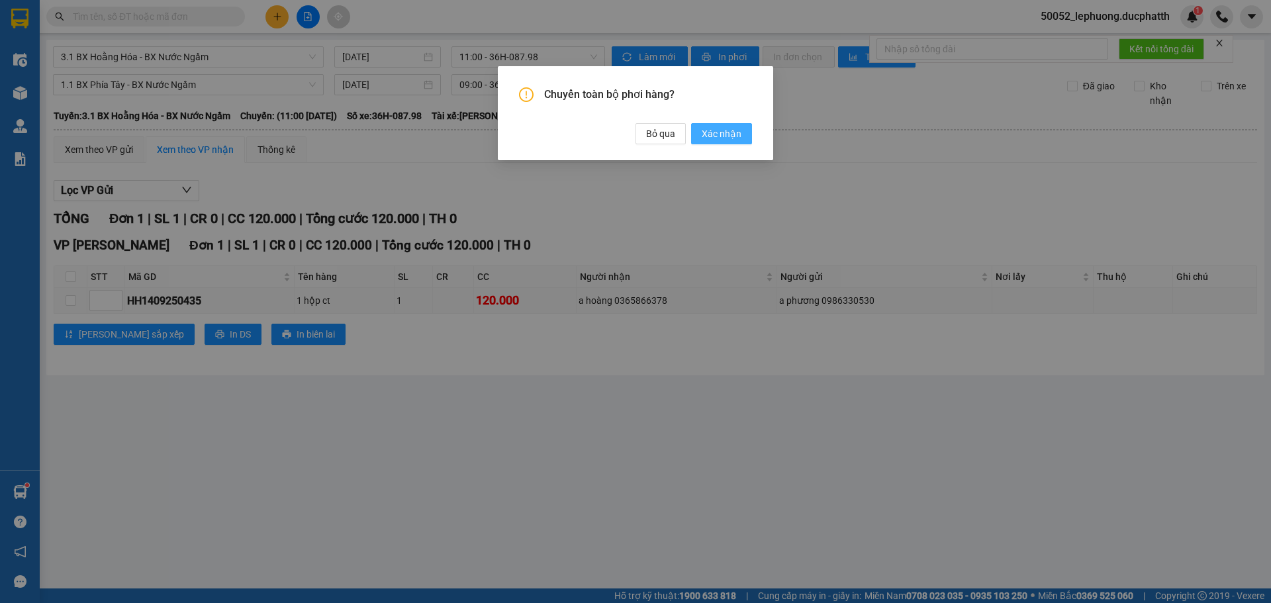
click at [718, 130] on span "Xác nhận" at bounding box center [722, 133] width 40 height 15
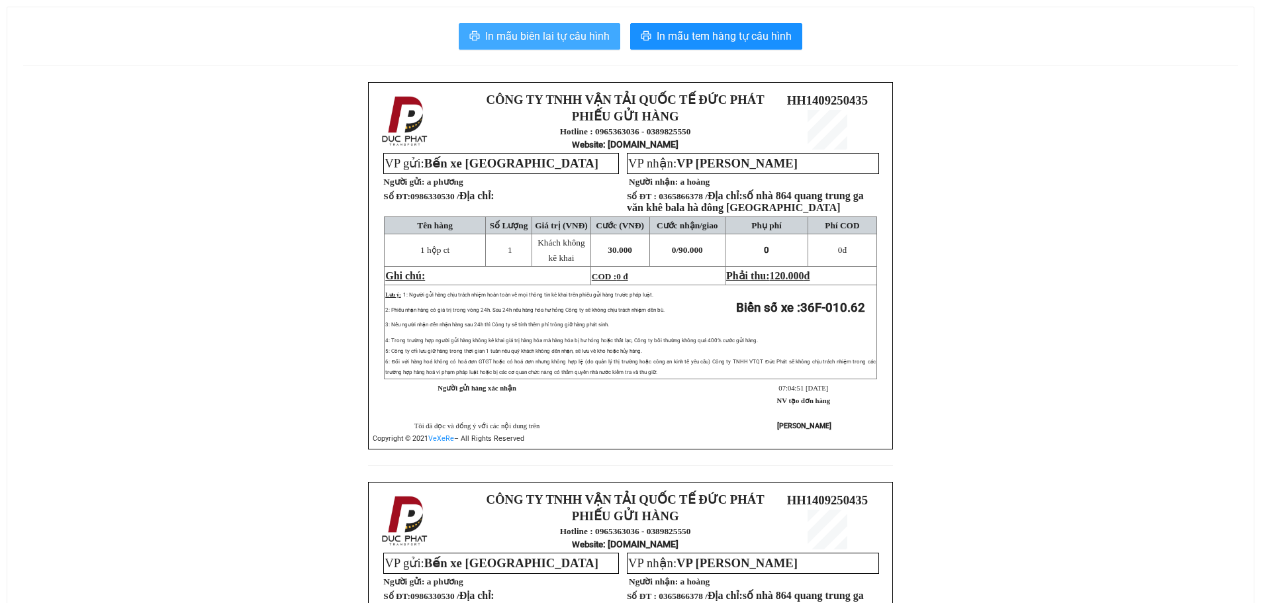
click at [544, 35] on span "In mẫu biên lai tự cấu hình" at bounding box center [547, 36] width 124 height 17
